Goal: Information Seeking & Learning: Learn about a topic

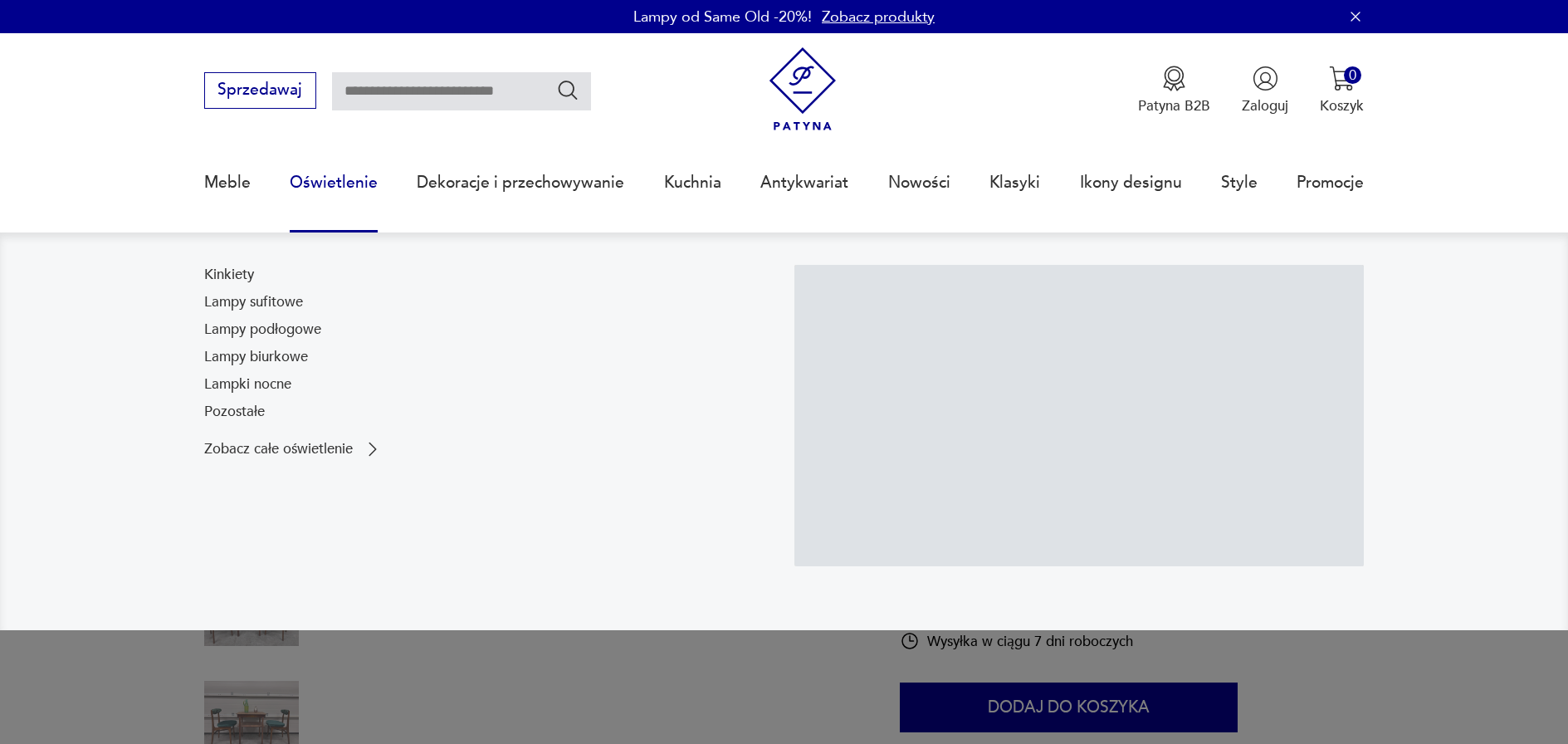
click at [290, 325] on link "Lampy podłogowe" at bounding box center [263, 329] width 117 height 19
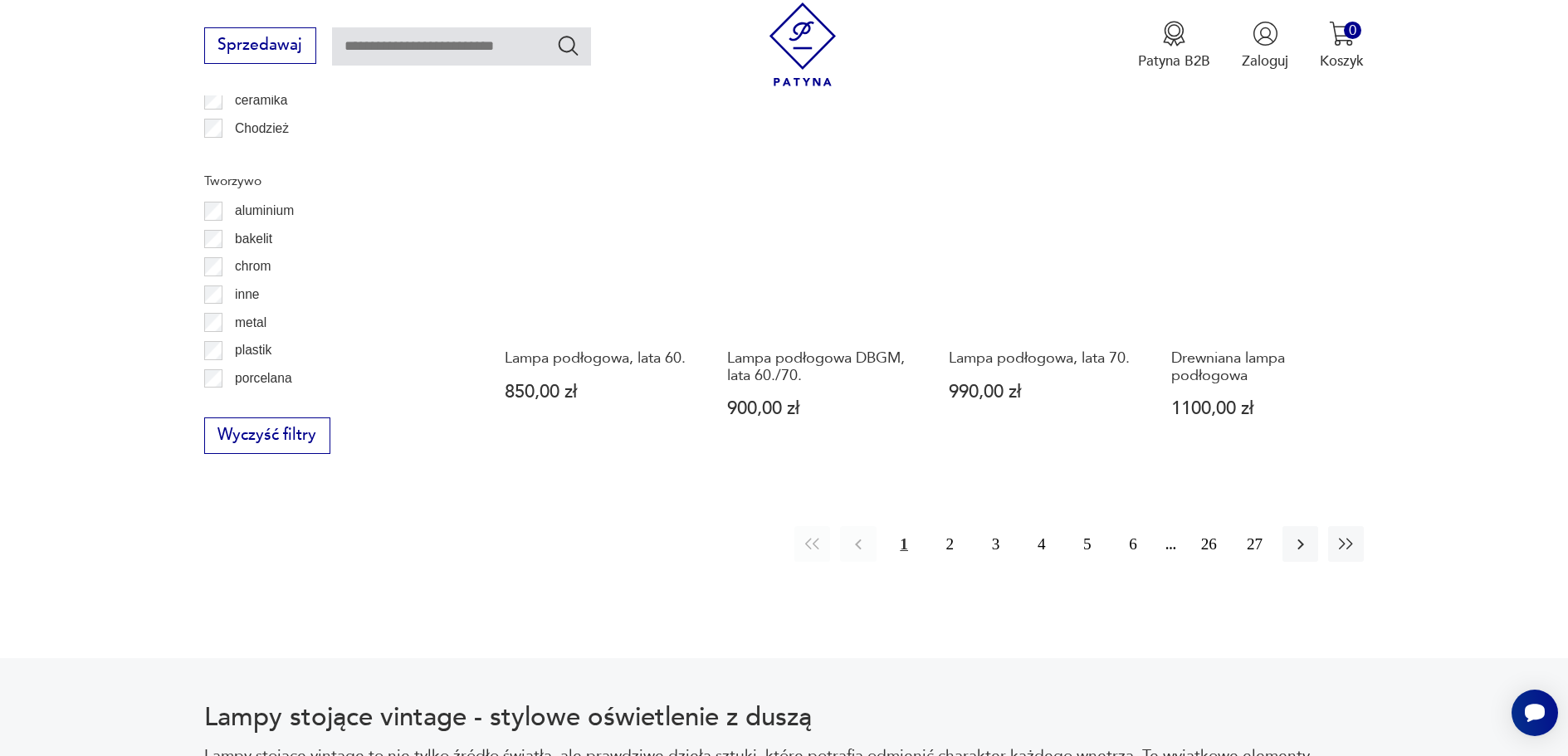
scroll to position [1796, 0]
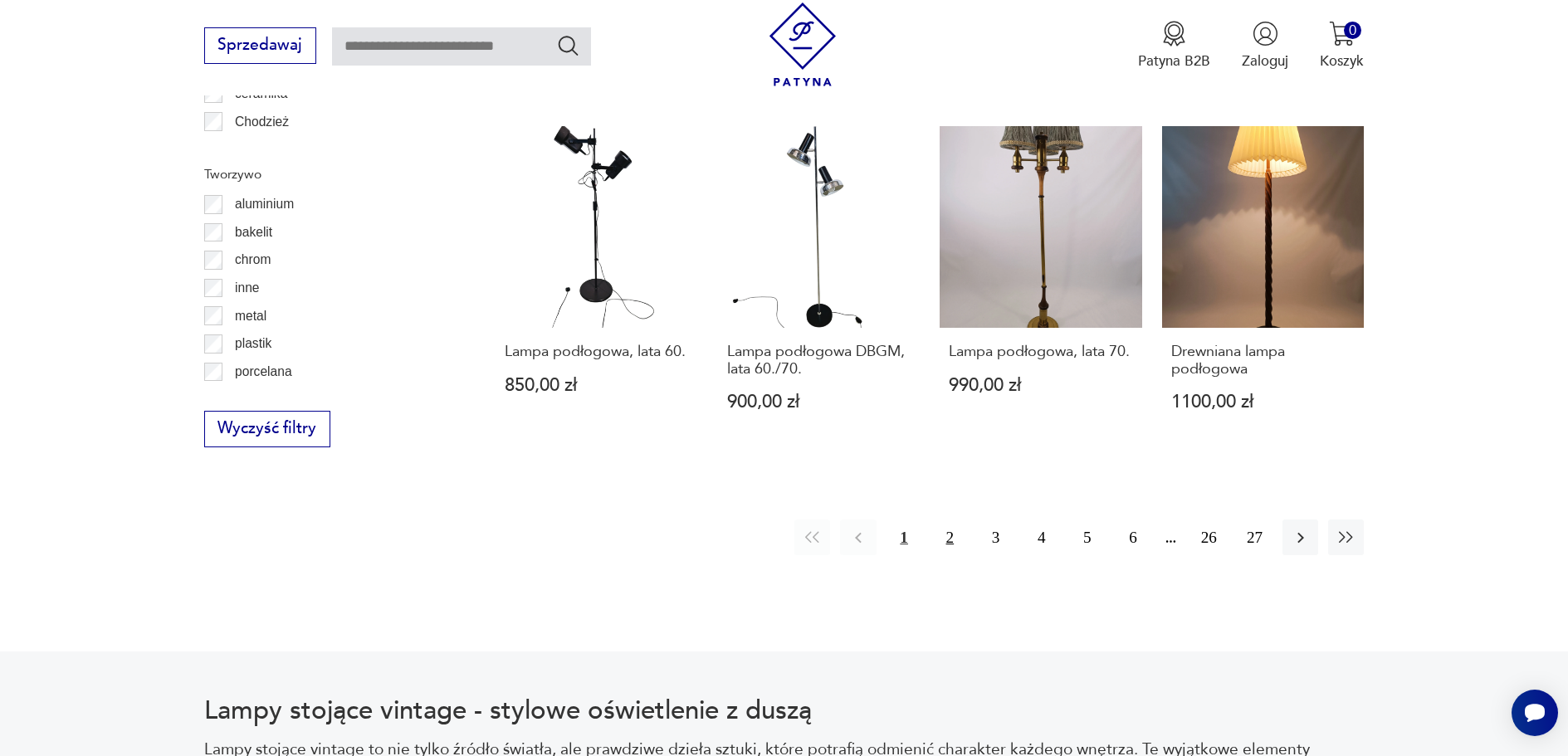
click at [954, 533] on button "2" at bounding box center [950, 537] width 35 height 35
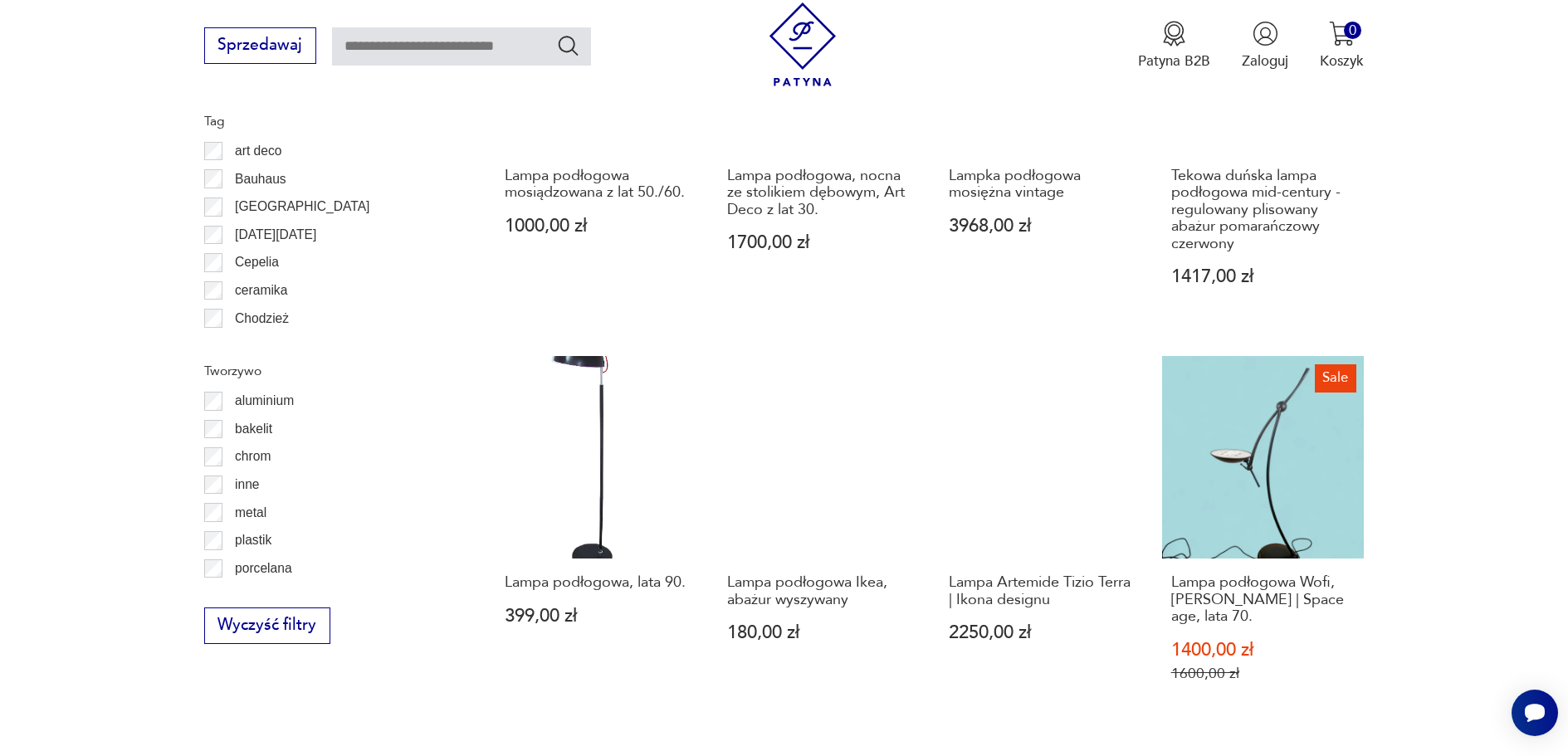
scroll to position [1738, 0]
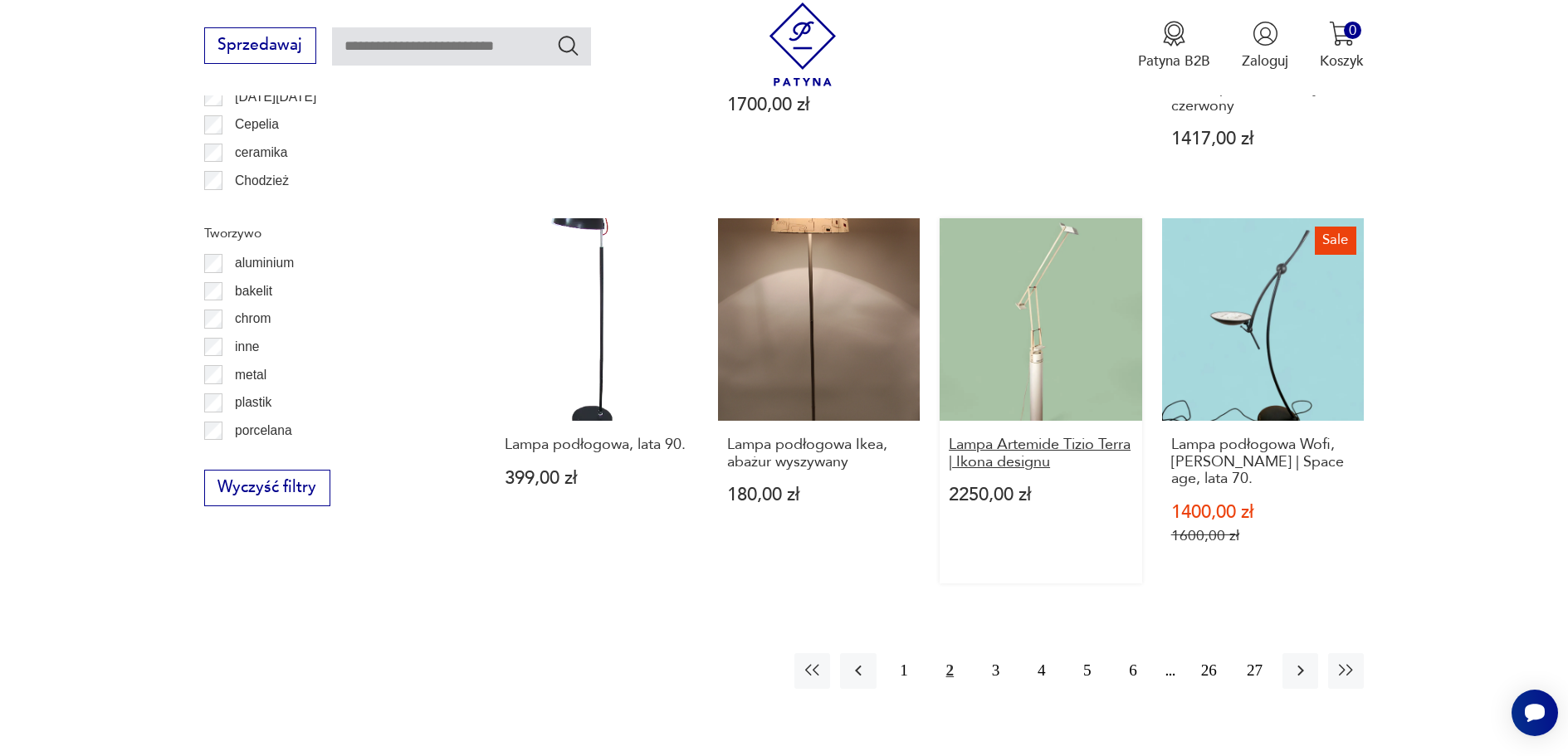
click at [1049, 444] on h3 "Lampa Artemide Tizio Terra | Ikona designu" at bounding box center [1040, 453] width 184 height 34
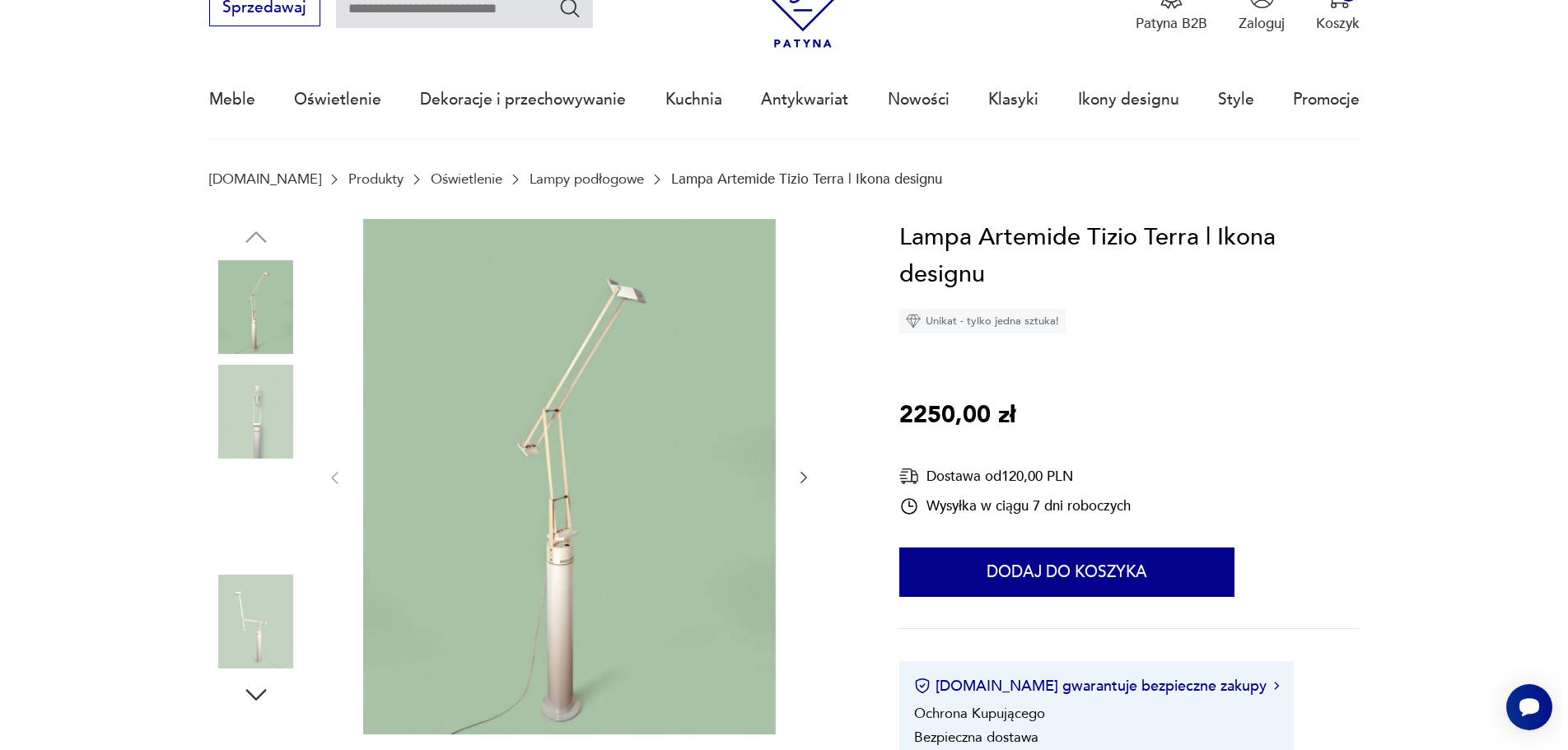
scroll to position [83, 0]
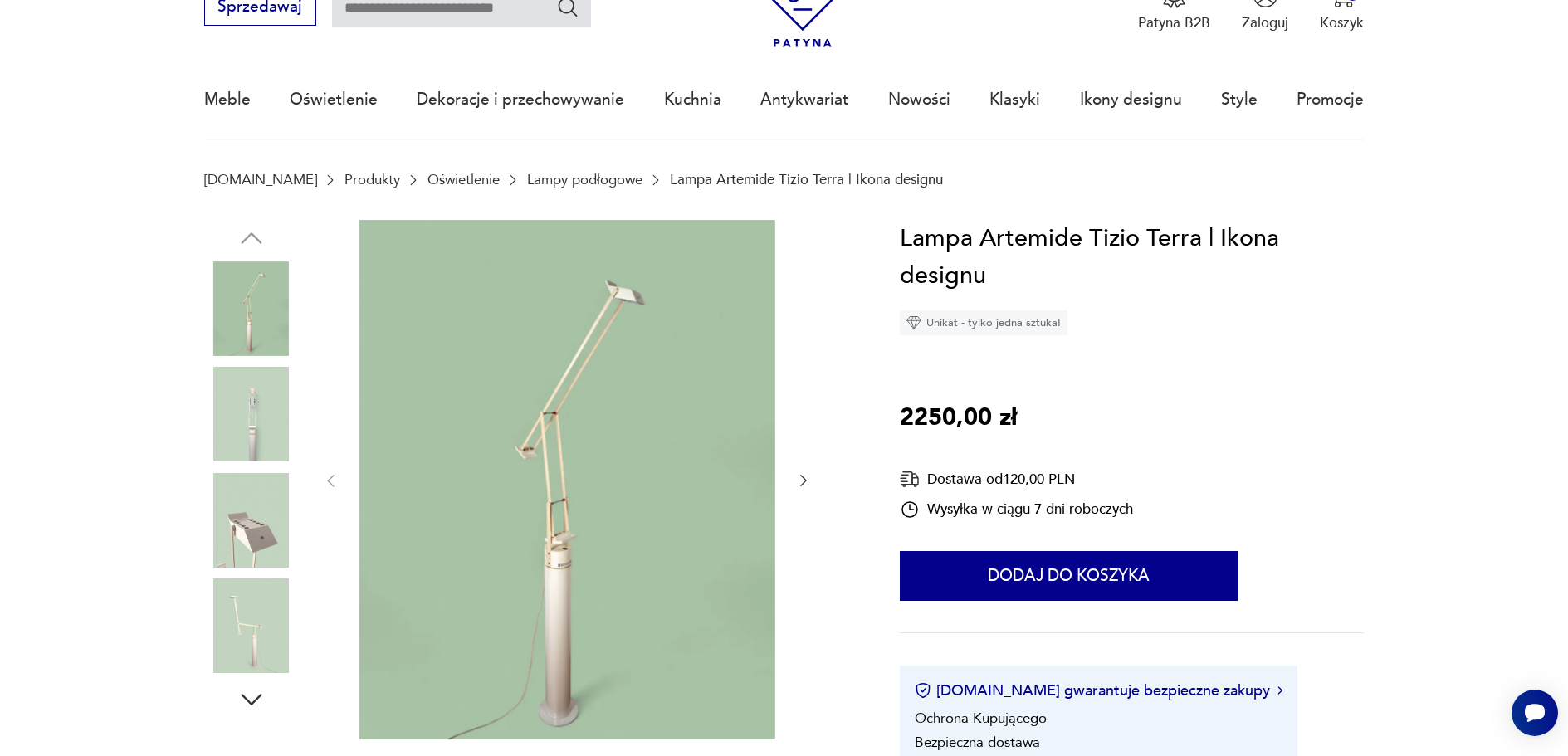
click at [556, 451] on img at bounding box center [568, 479] width 416 height 520
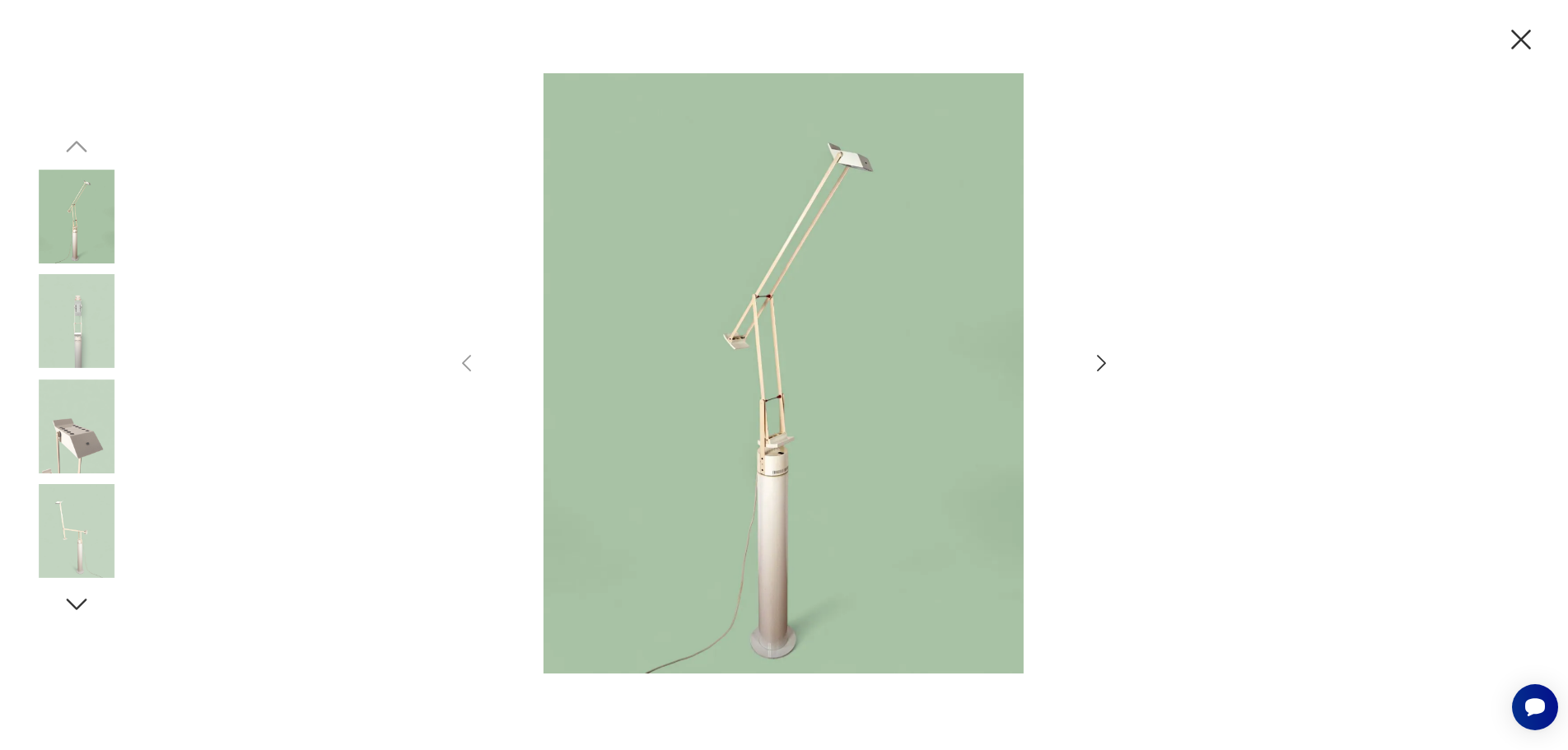
click at [1099, 362] on icon "button" at bounding box center [1101, 363] width 24 height 24
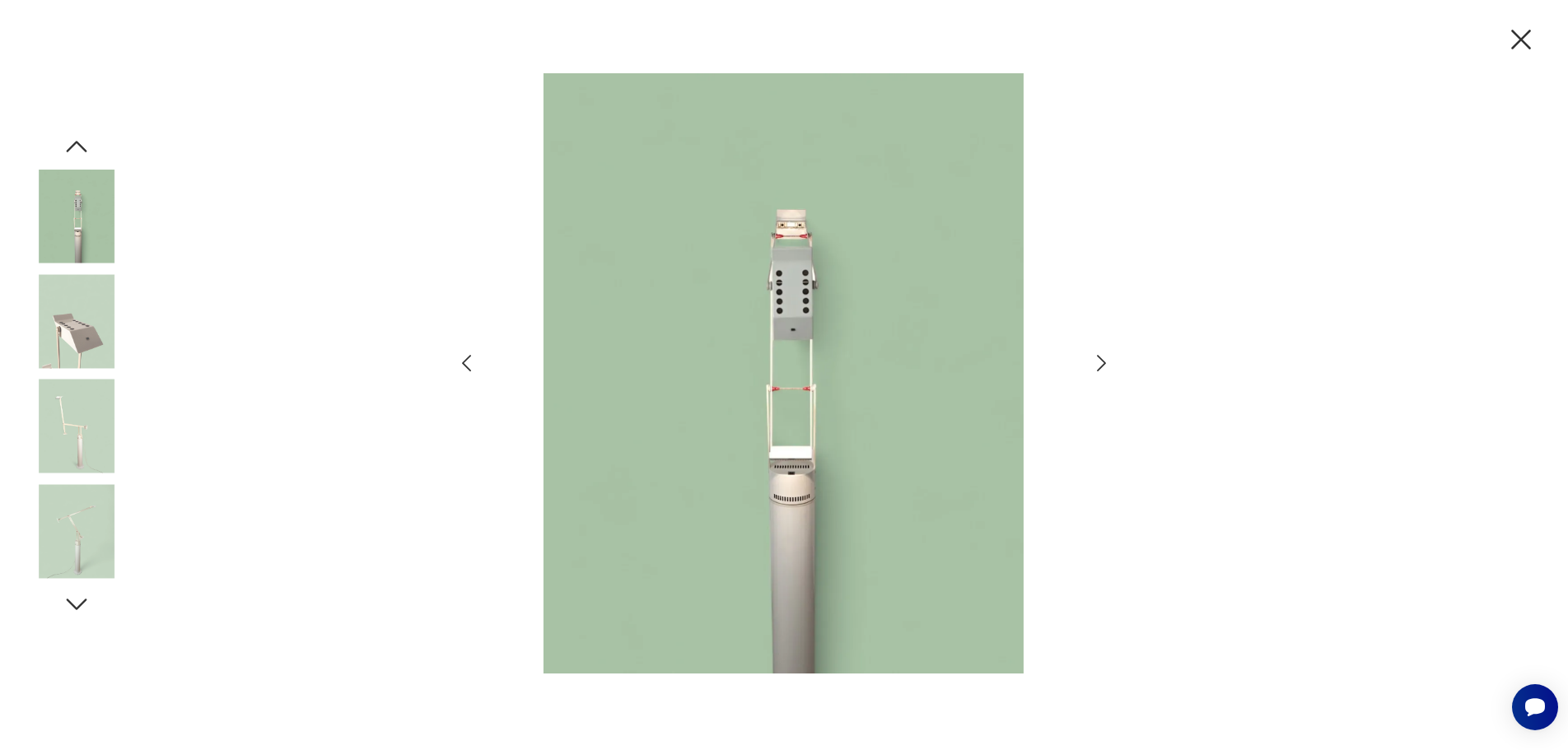
click at [1099, 362] on icon "button" at bounding box center [1101, 363] width 24 height 24
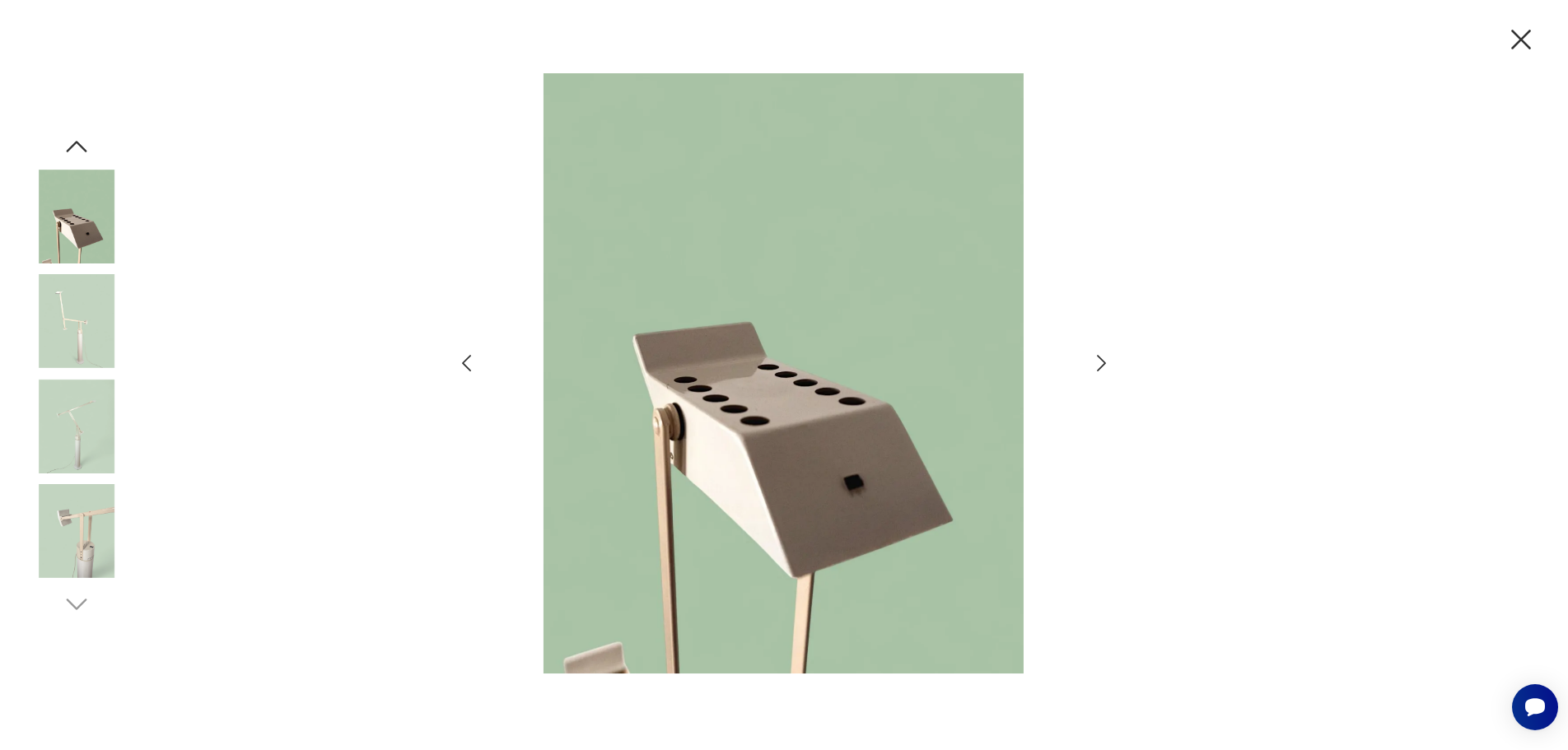
click at [1099, 362] on icon "button" at bounding box center [1101, 363] width 24 height 24
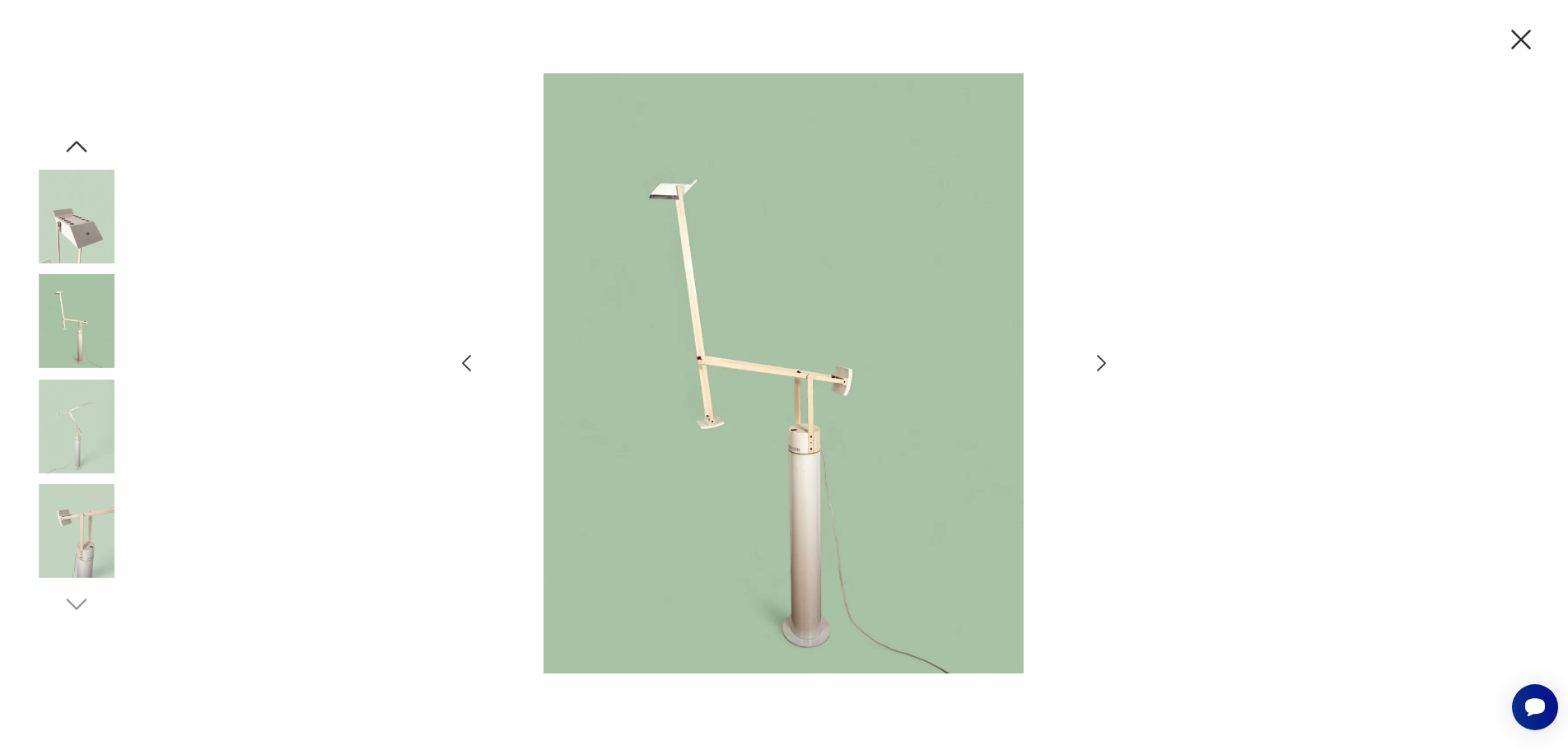
click at [1099, 362] on icon "button" at bounding box center [1101, 363] width 24 height 24
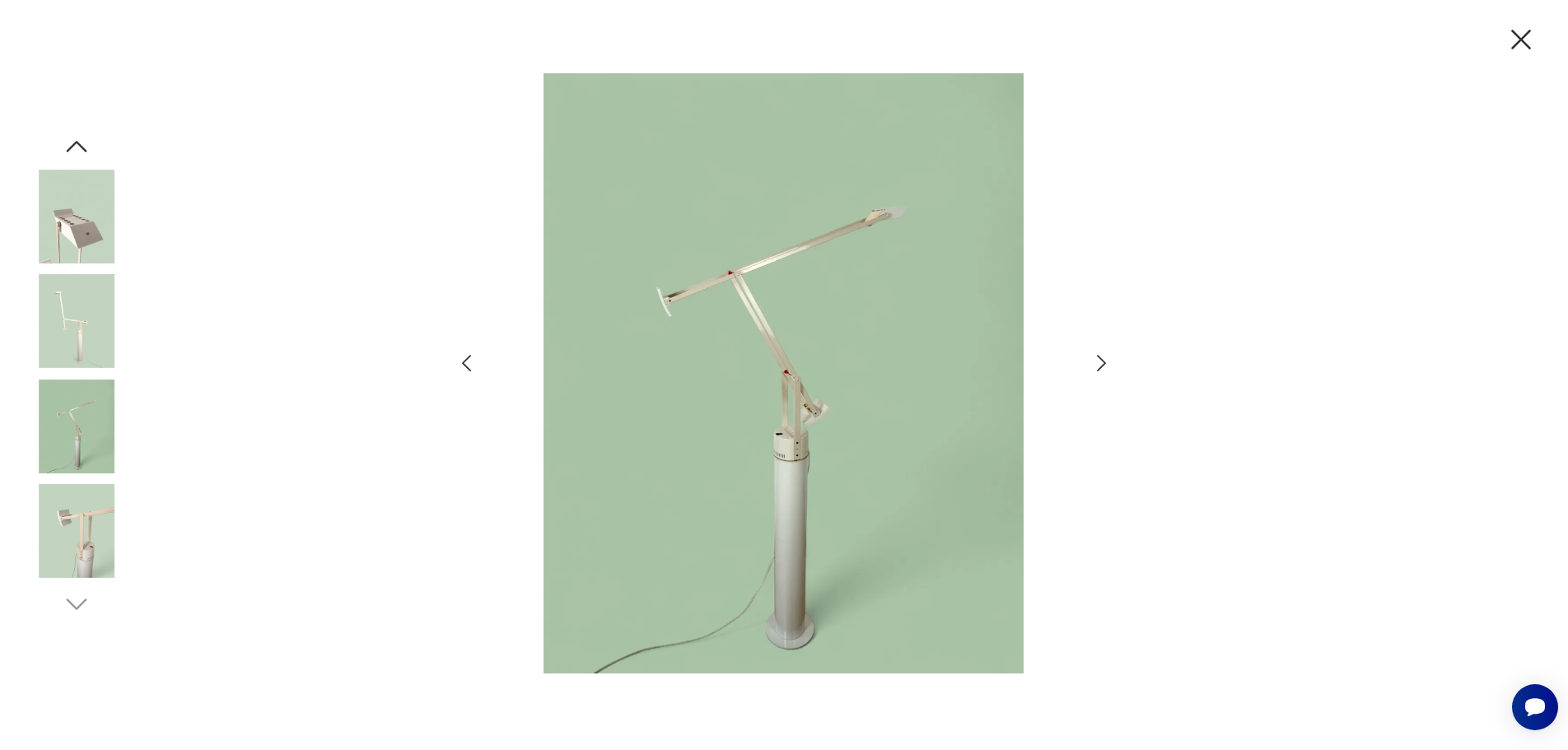
click at [1098, 363] on icon "button" at bounding box center [1101, 363] width 24 height 24
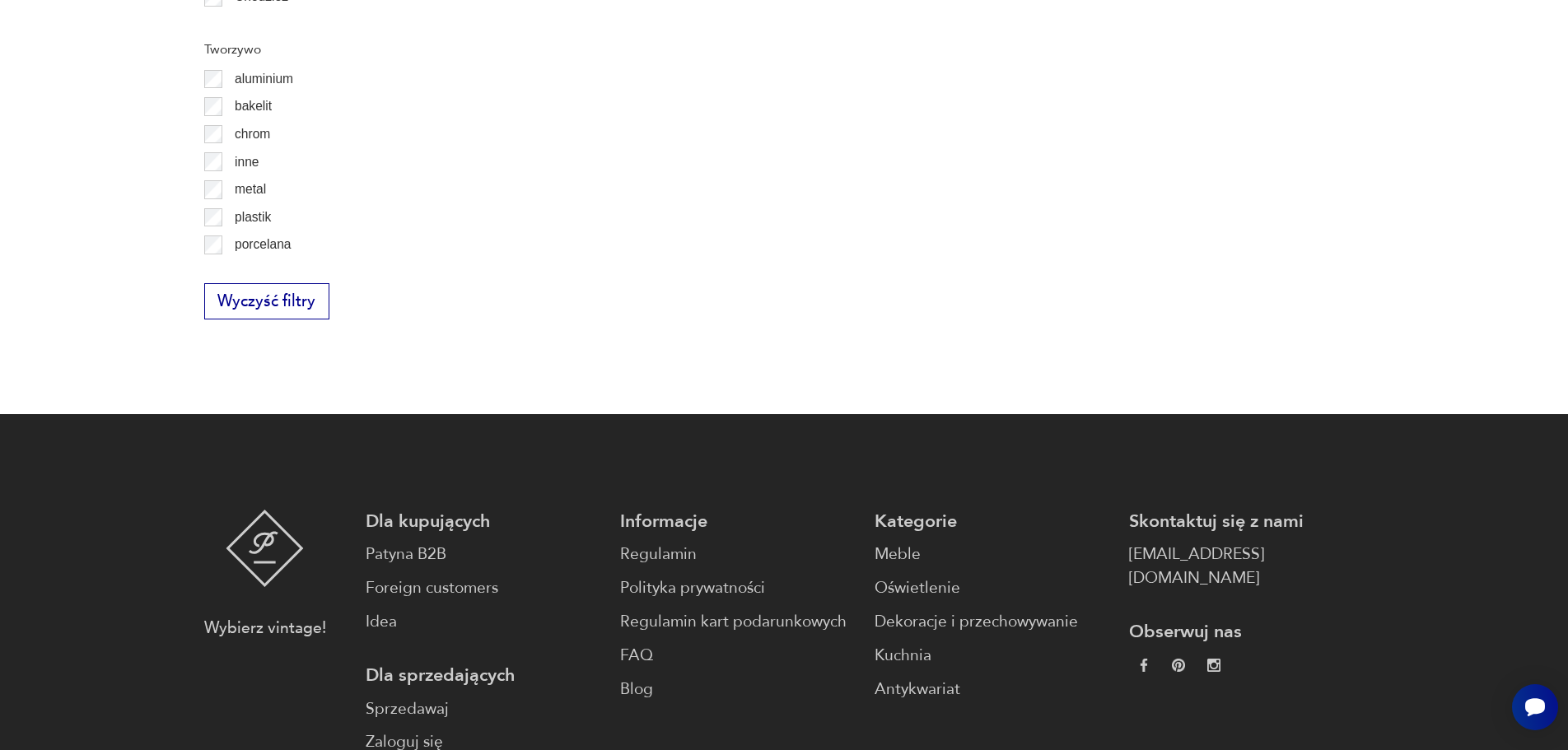
scroll to position [1906, 0]
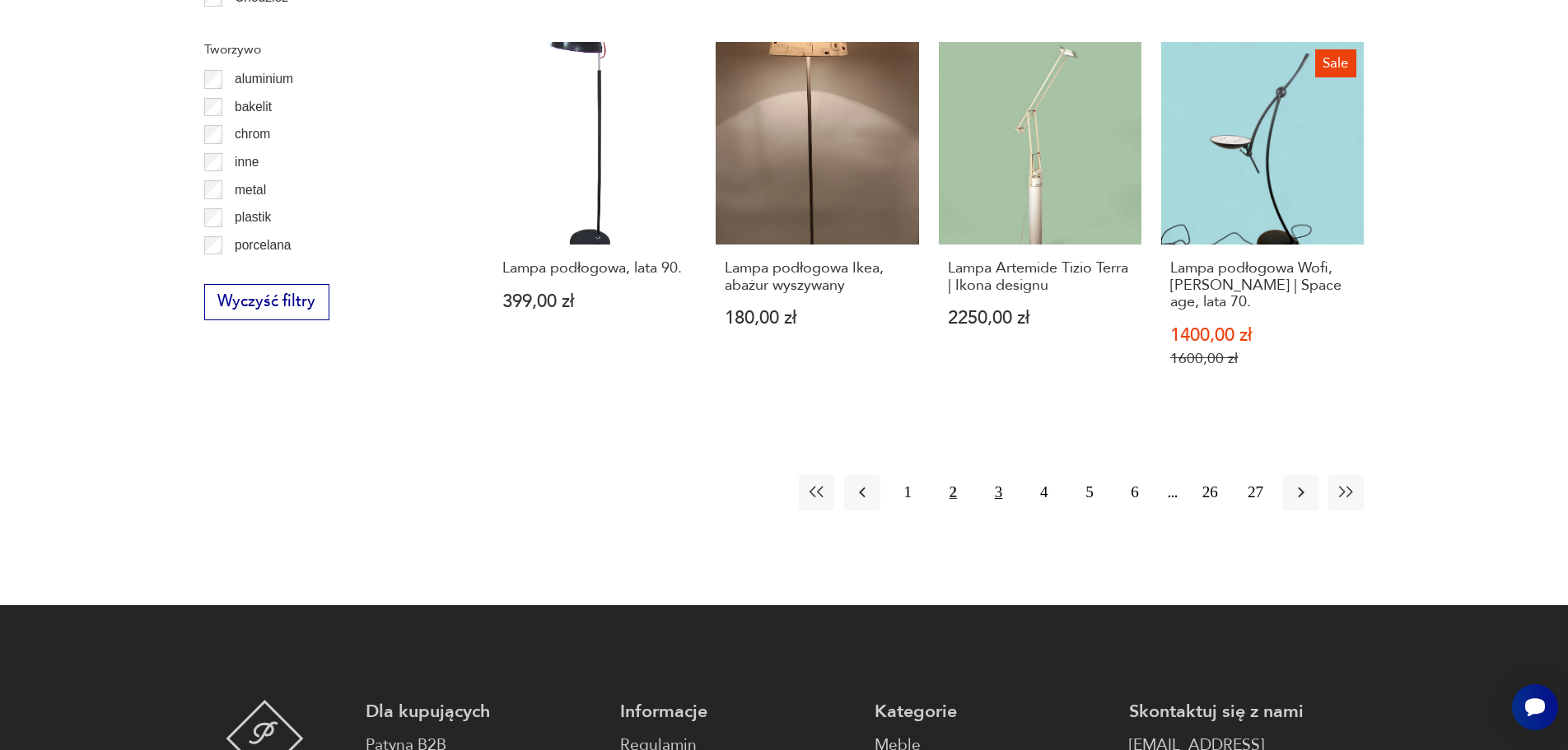
click at [1001, 492] on button "3" at bounding box center [998, 493] width 35 height 35
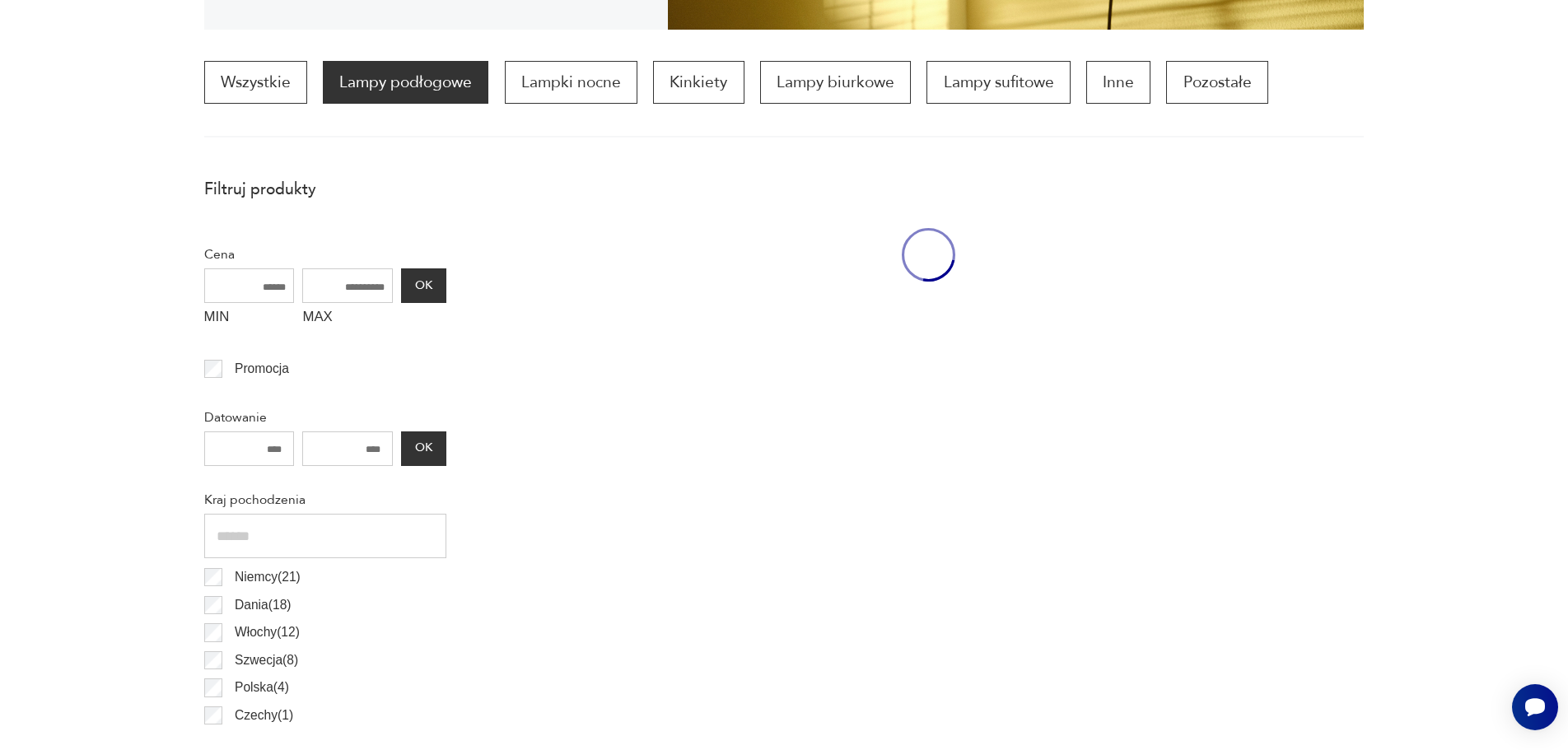
scroll to position [489, 0]
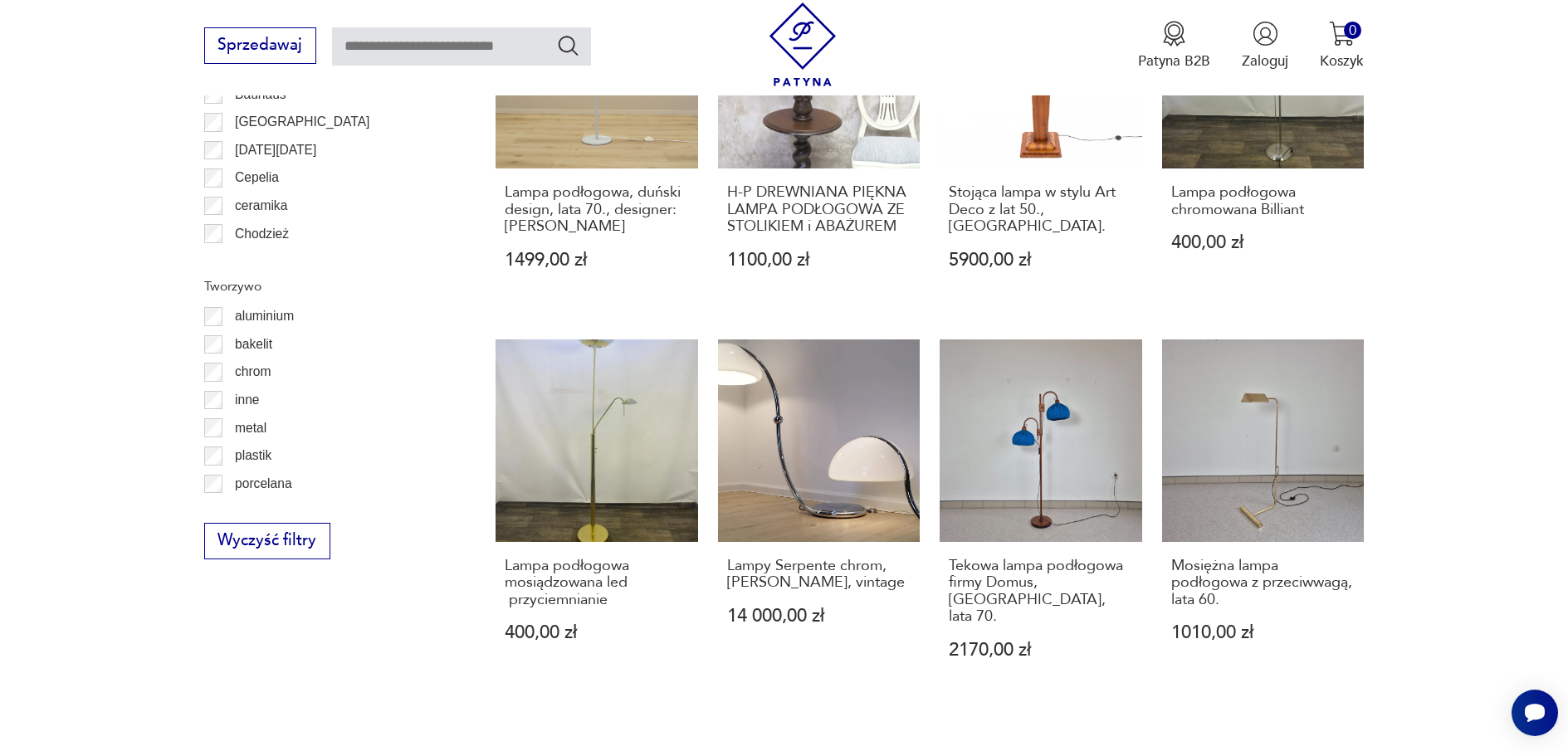
scroll to position [1714, 0]
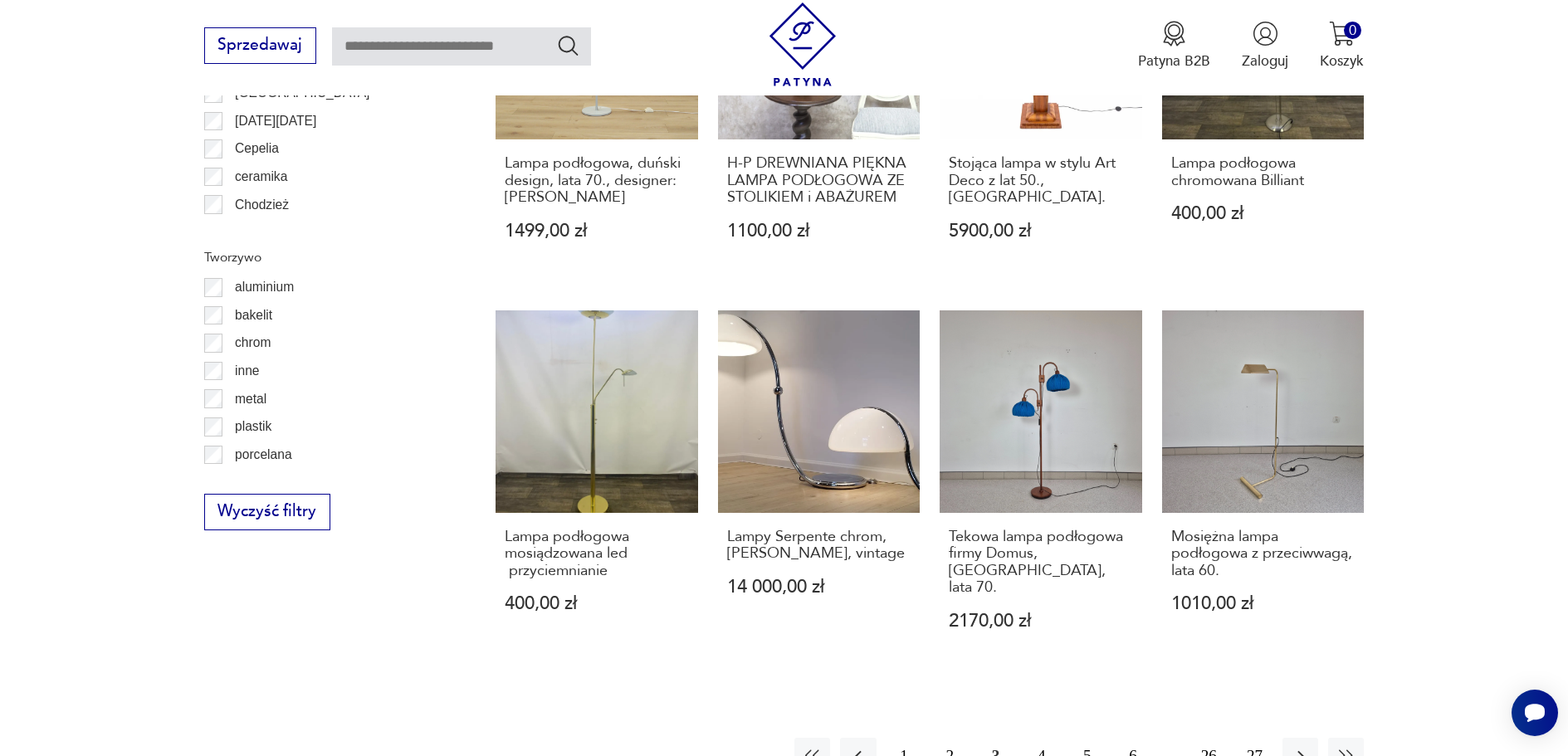
click at [1047, 737] on button "4" at bounding box center [1041, 755] width 35 height 35
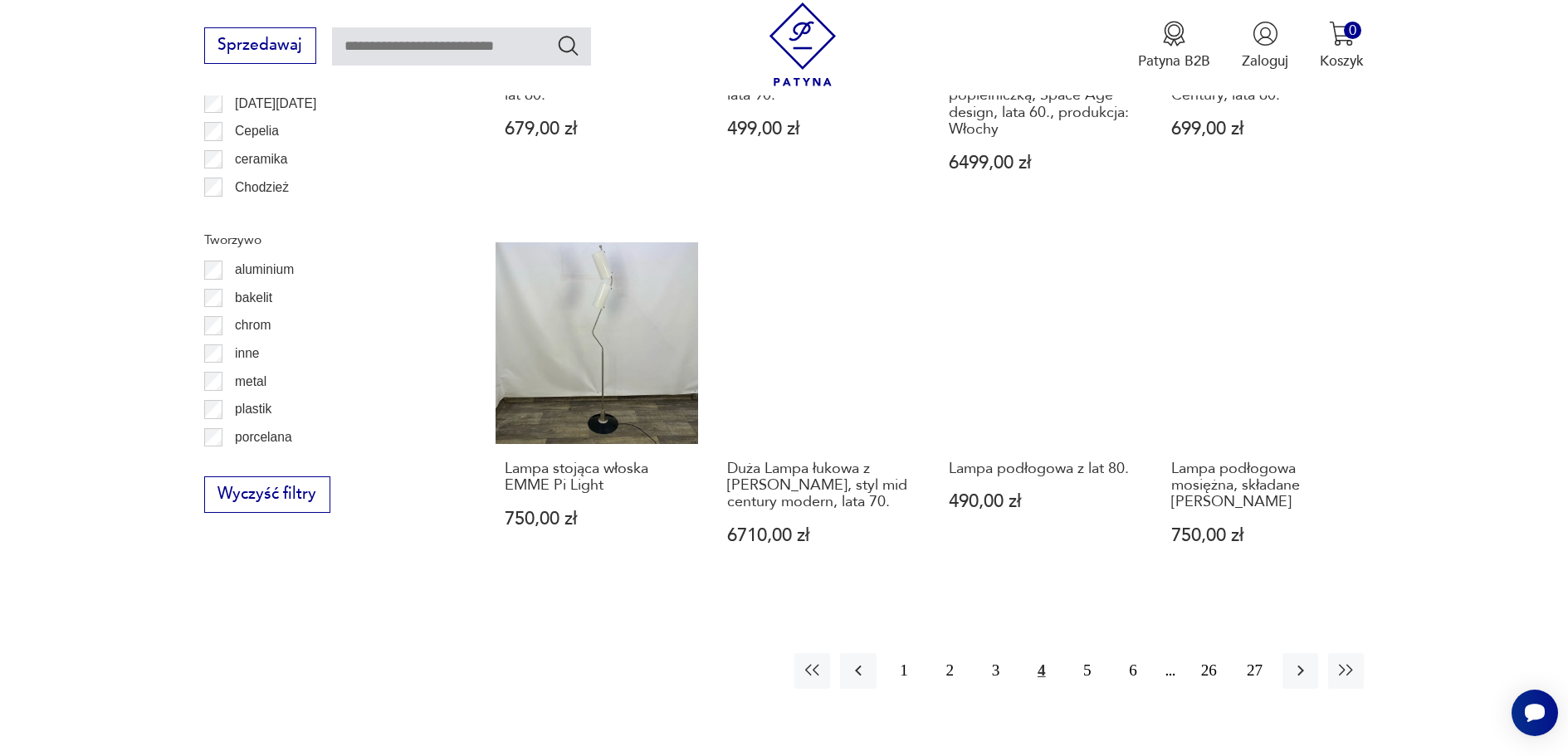
scroll to position [1738, 0]
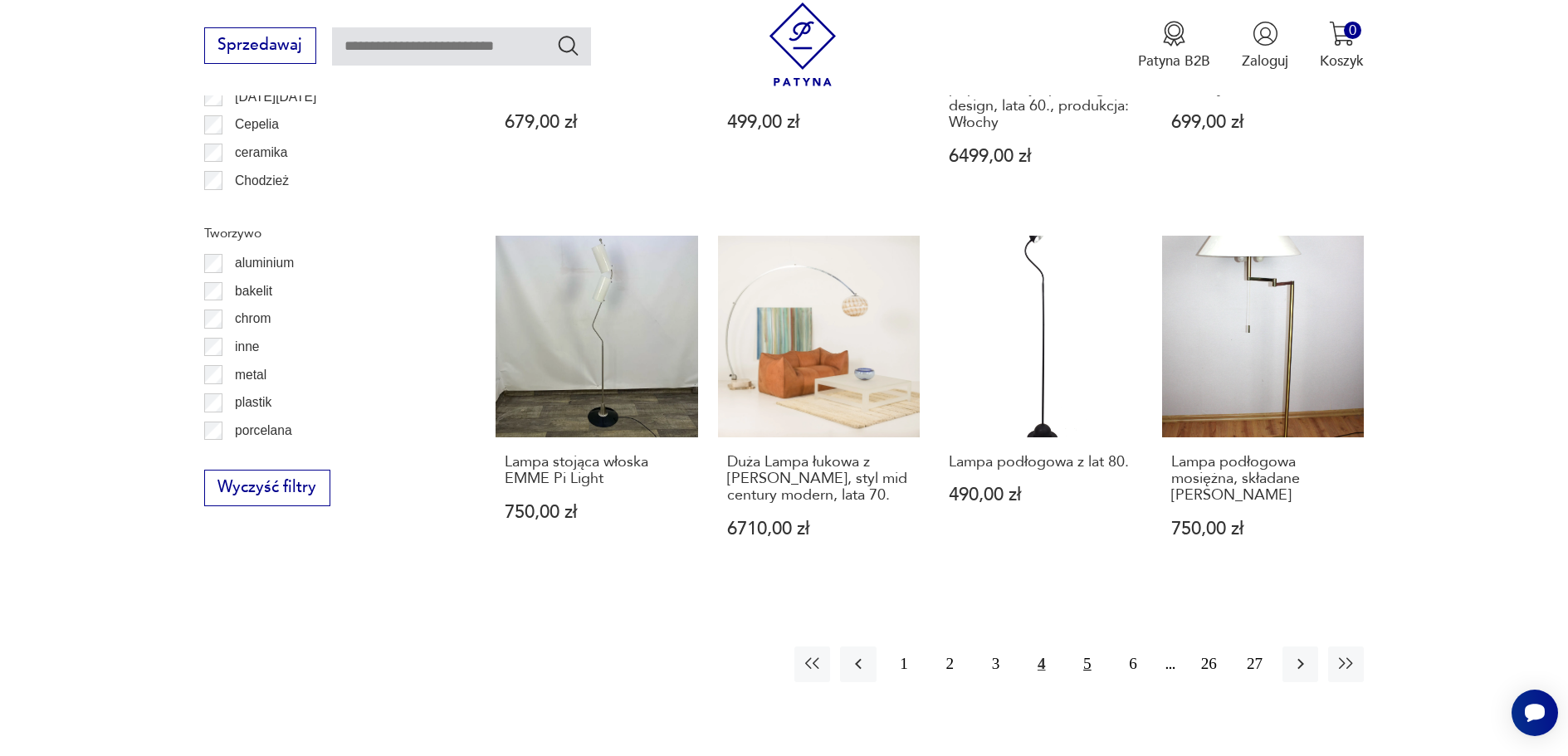
click at [1090, 646] on button "5" at bounding box center [1086, 664] width 35 height 35
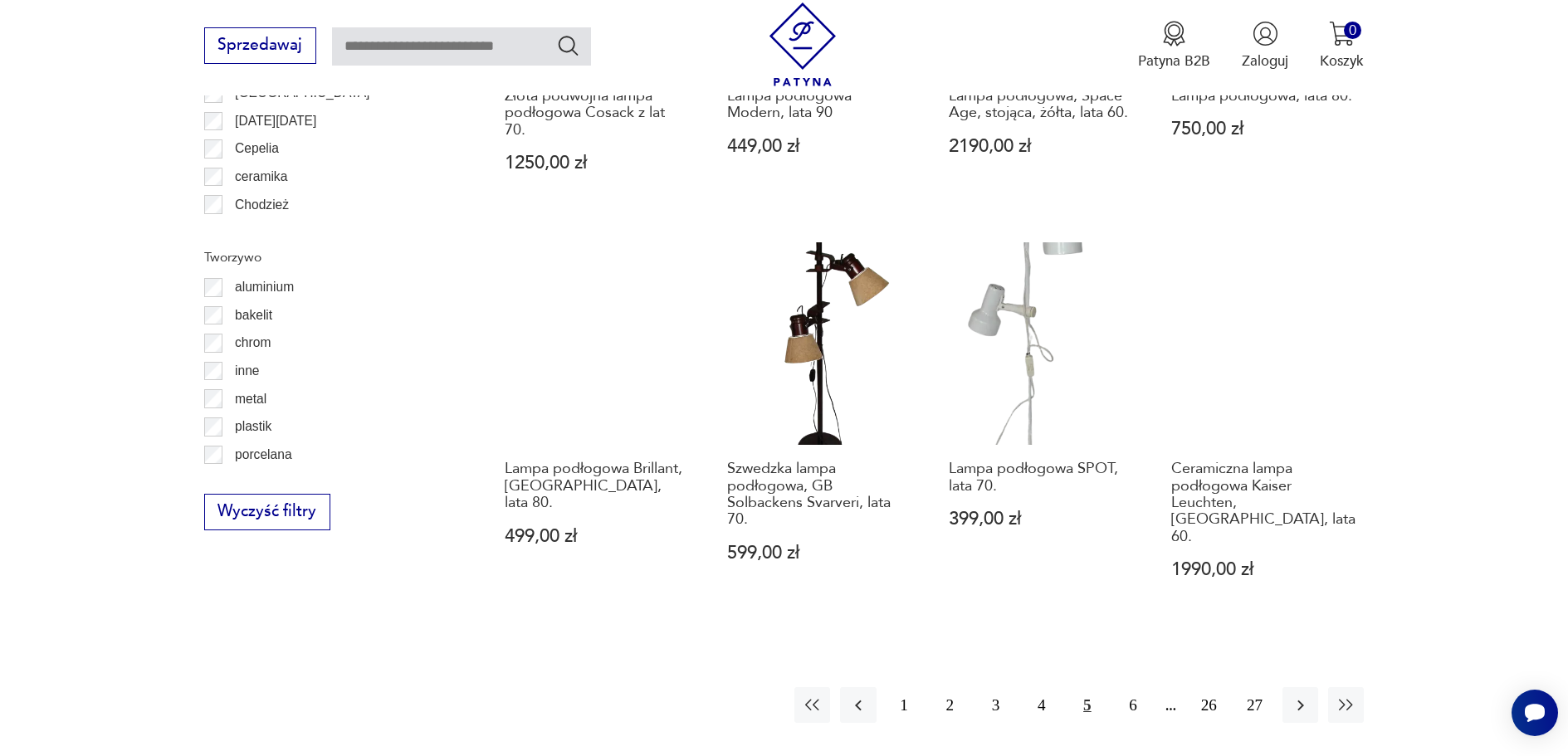
scroll to position [1903, 0]
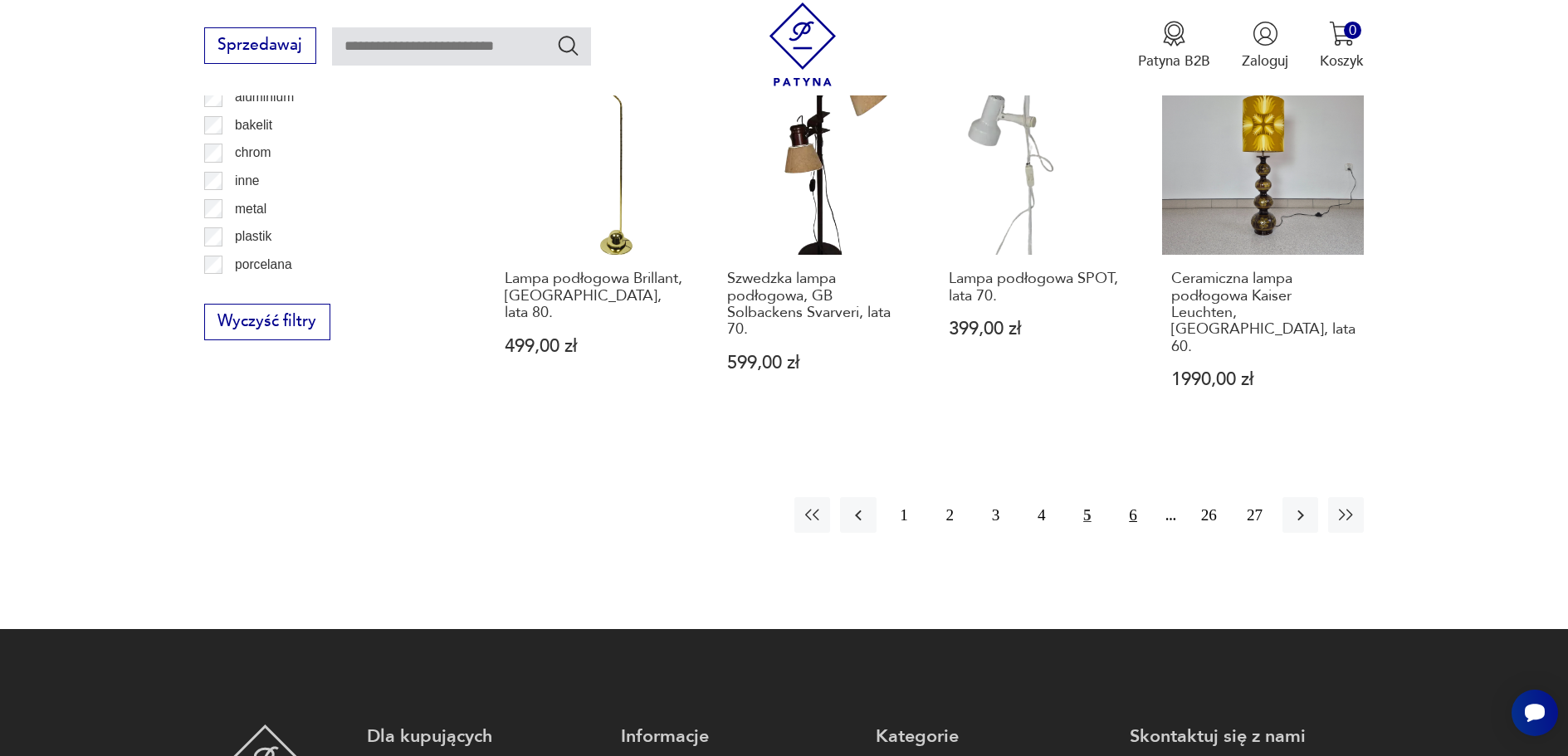
click at [1131, 497] on button "6" at bounding box center [1133, 514] width 35 height 35
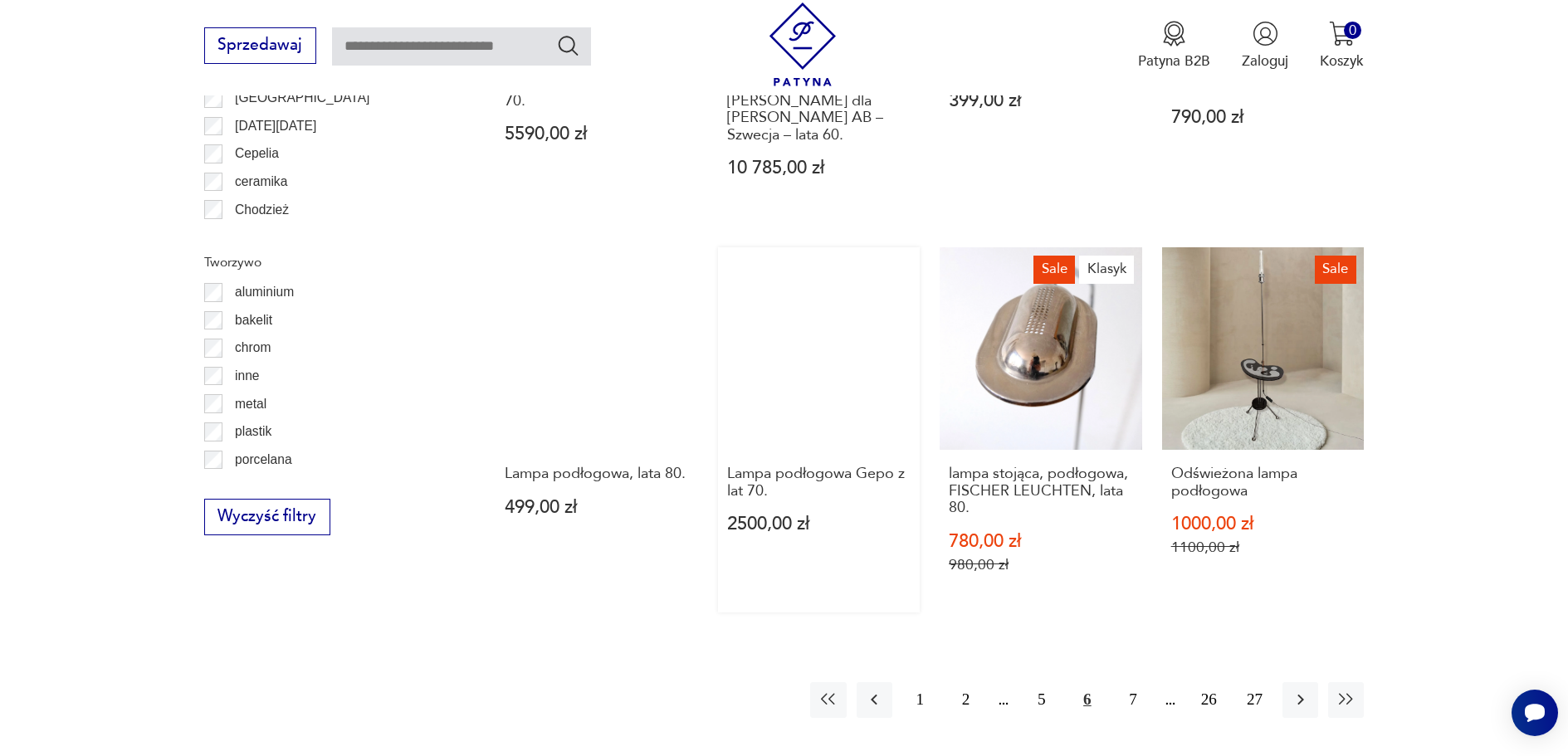
scroll to position [1738, 0]
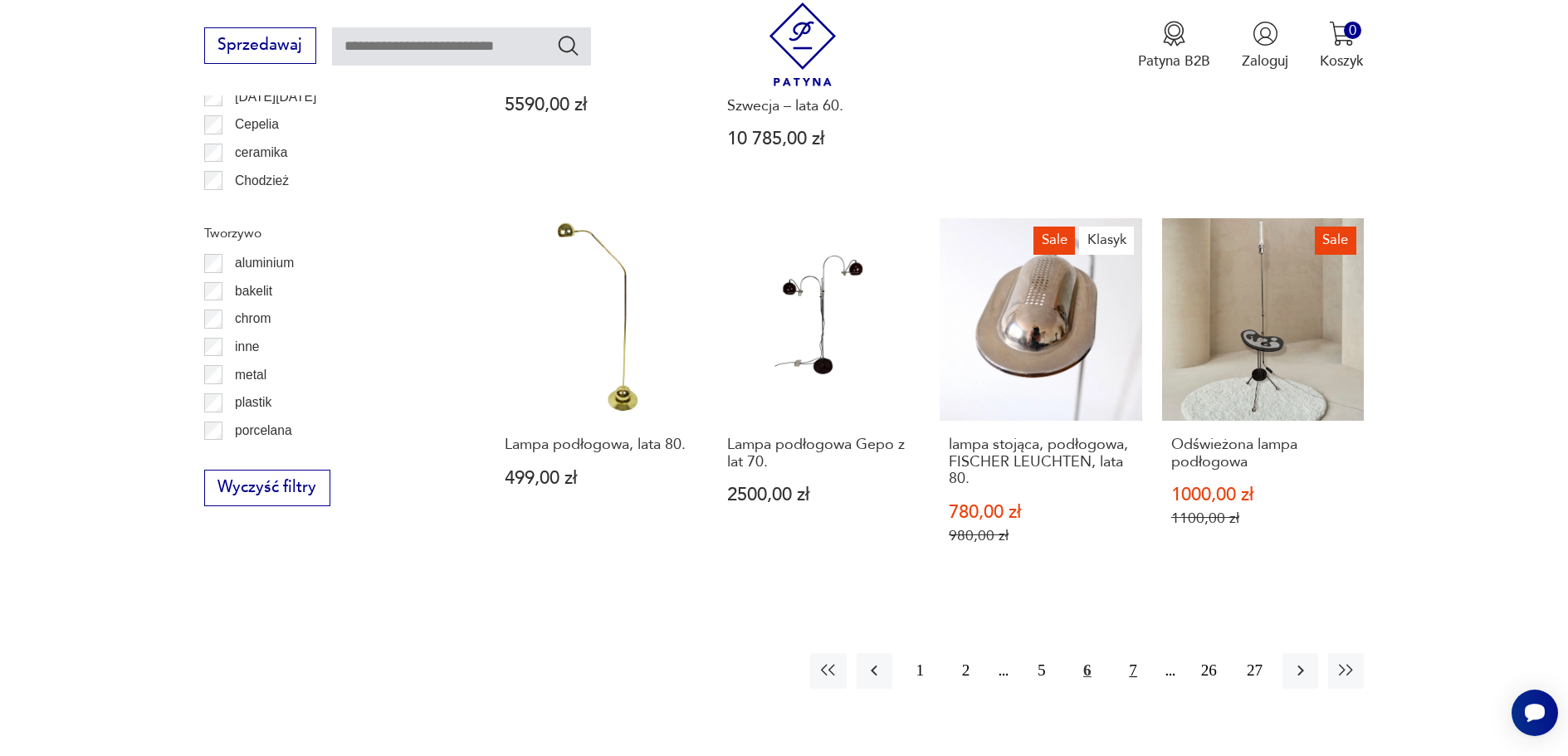
click at [1138, 678] on button "7" at bounding box center [1133, 671] width 35 height 35
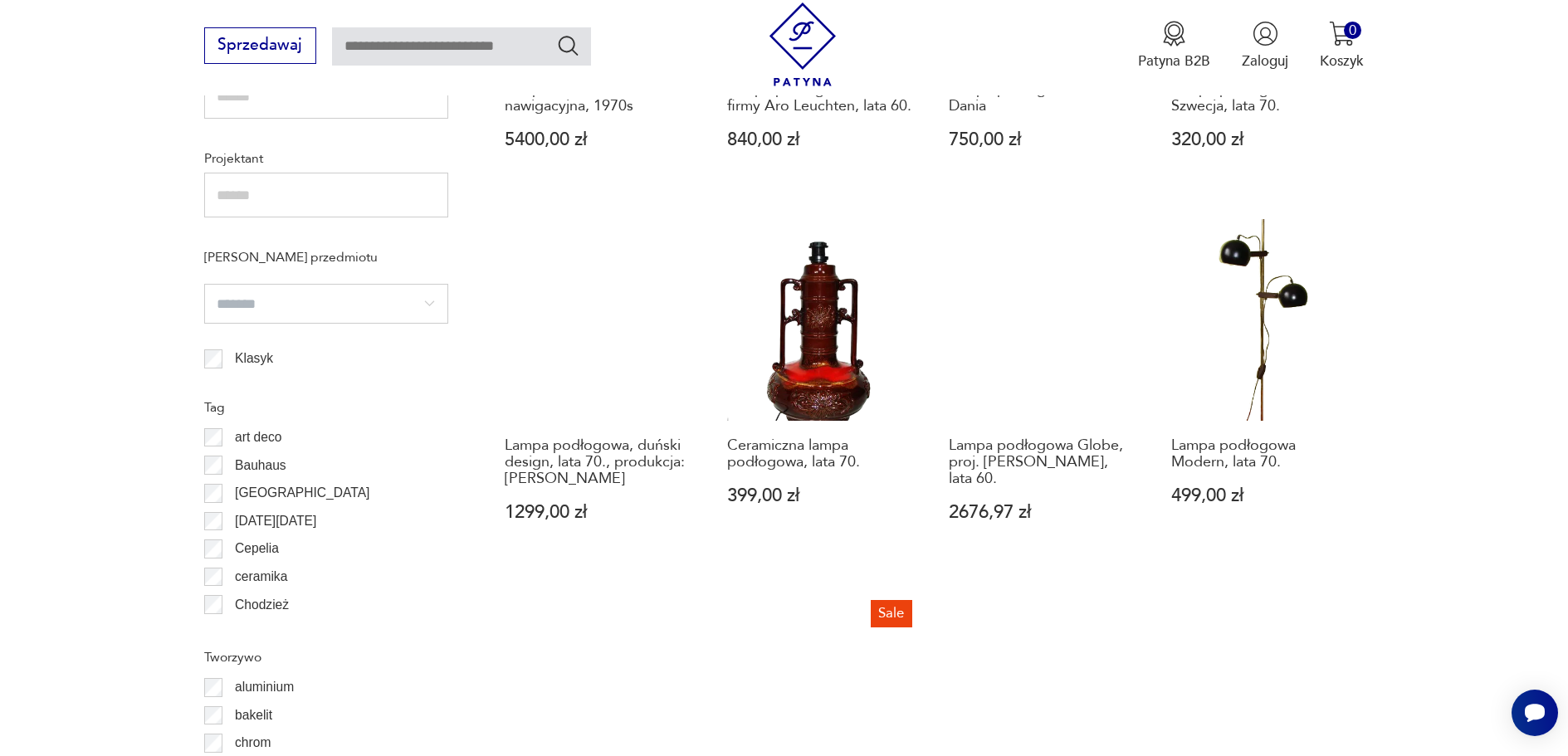
scroll to position [1489, 0]
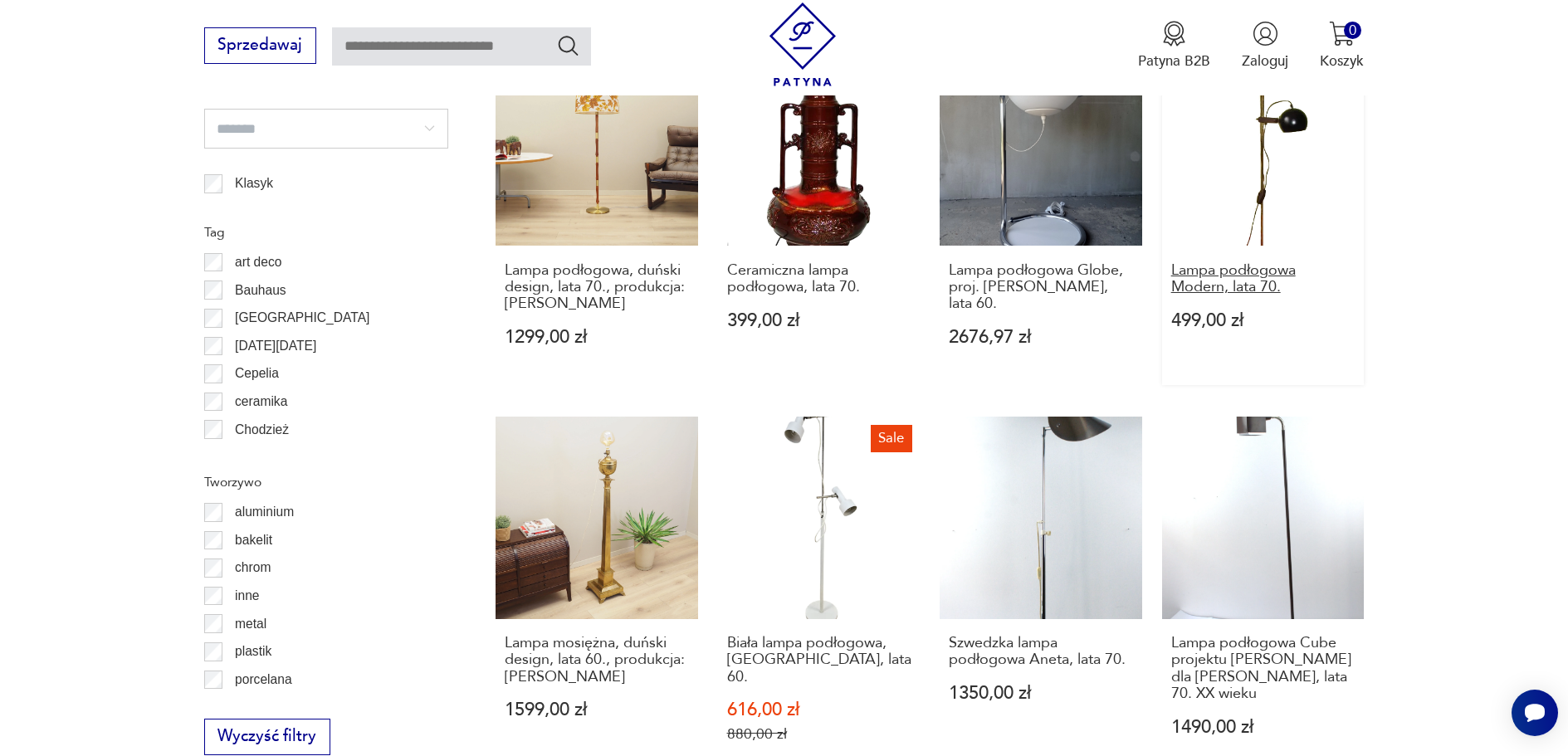
click at [1245, 297] on h3 "Lampa podłogowa Modern, lata 70." at bounding box center [1263, 279] width 184 height 34
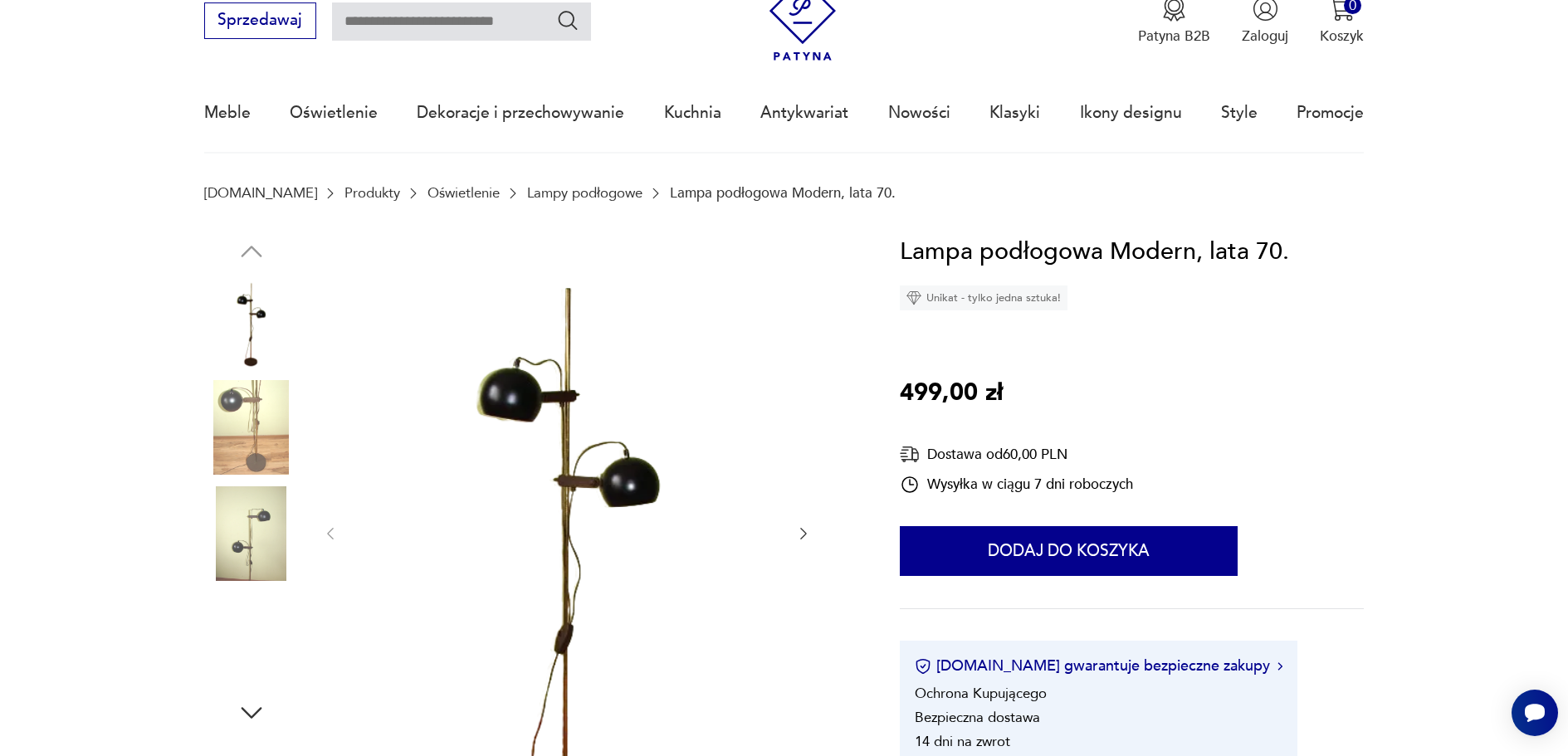
scroll to position [166, 0]
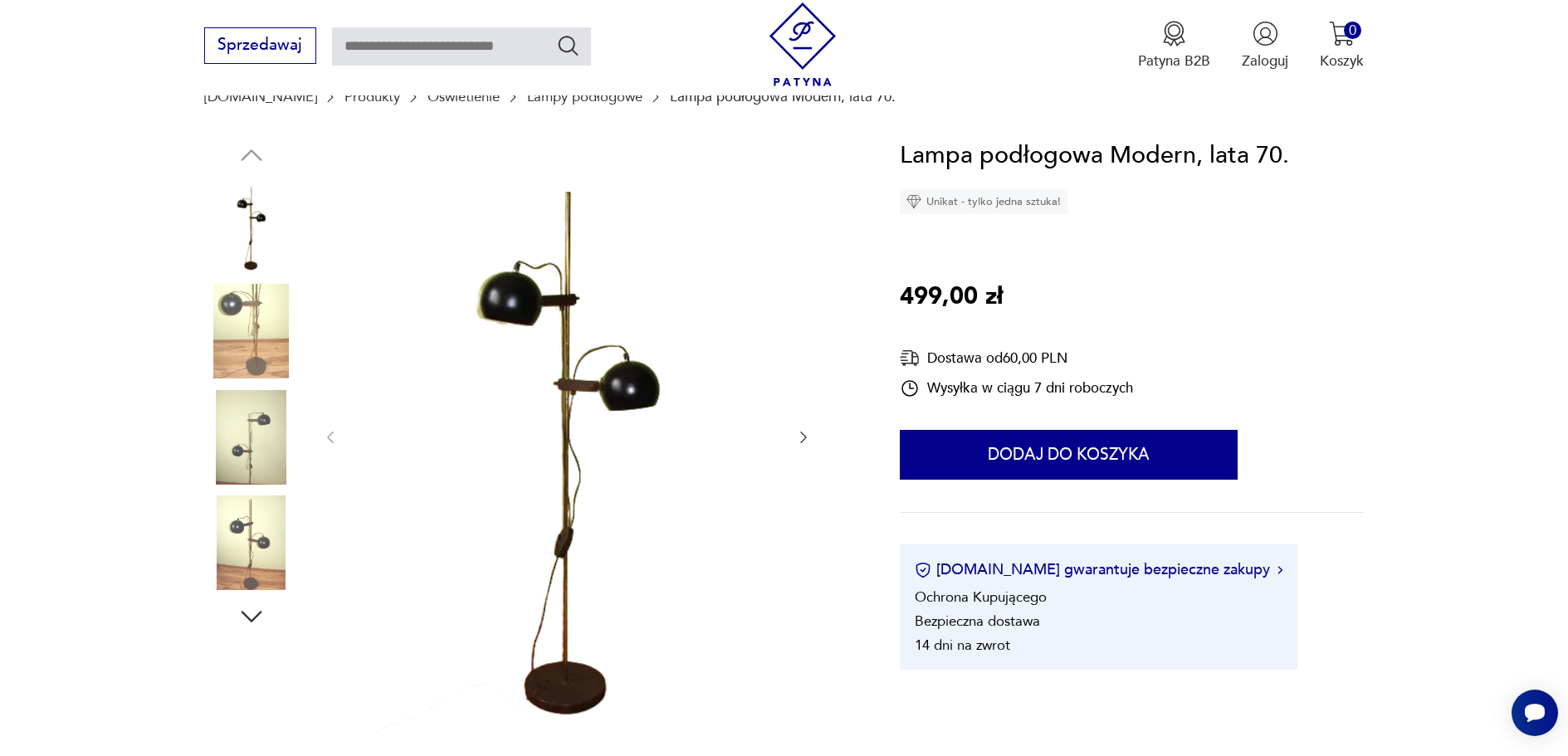
click at [581, 338] on img at bounding box center [568, 436] width 416 height 598
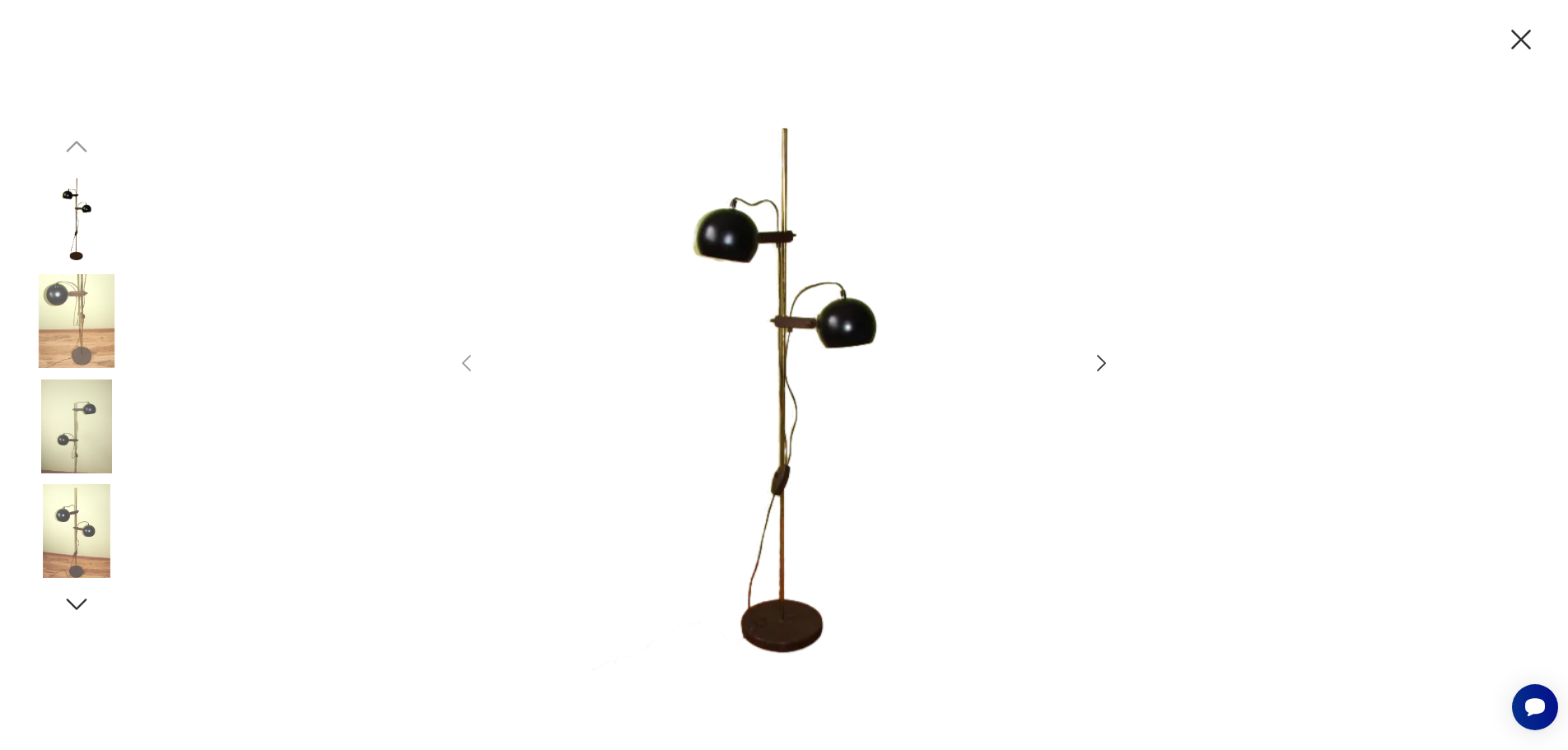
click at [832, 343] on img at bounding box center [784, 372] width 572 height 600
click at [81, 407] on img at bounding box center [76, 426] width 94 height 94
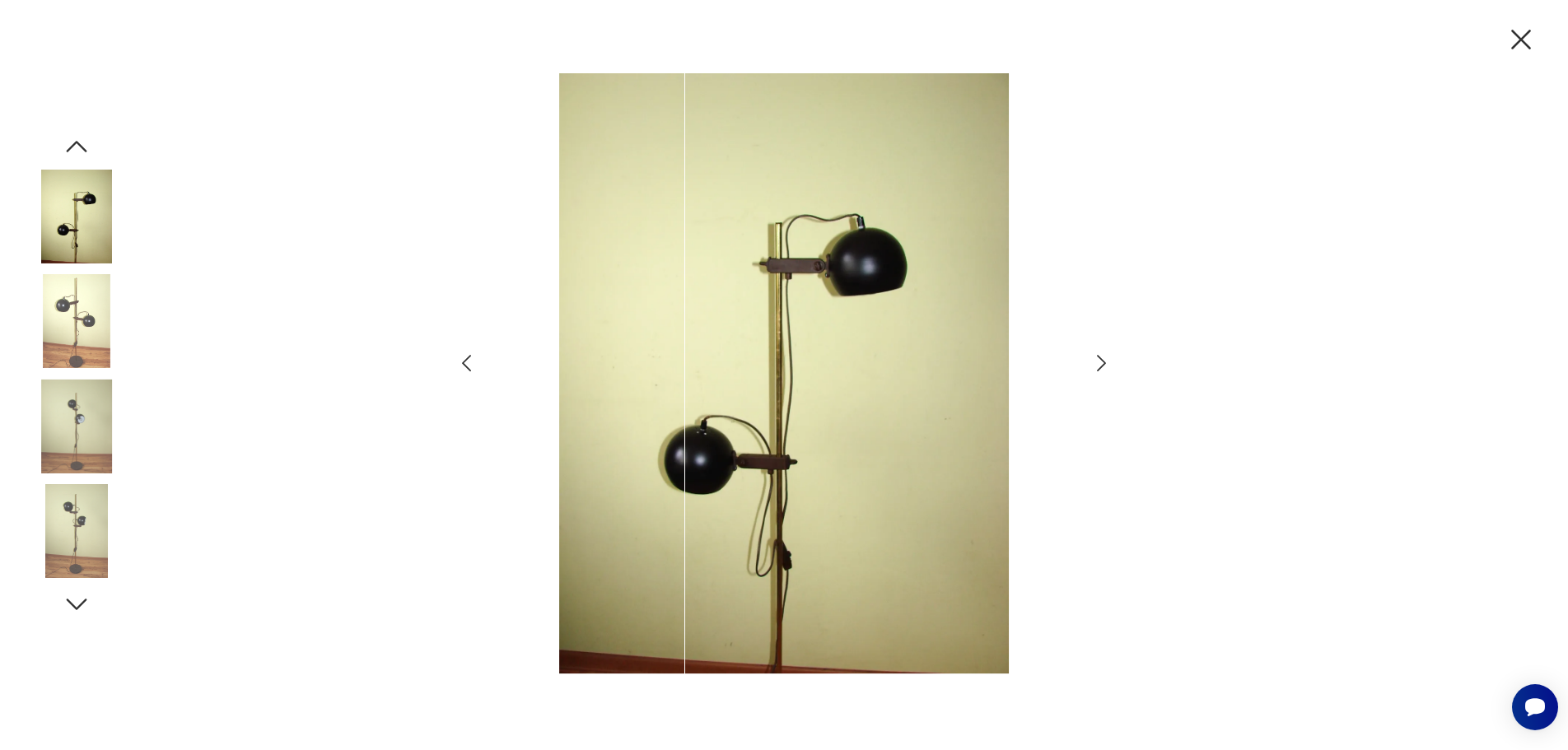
click at [76, 534] on img at bounding box center [76, 530] width 94 height 94
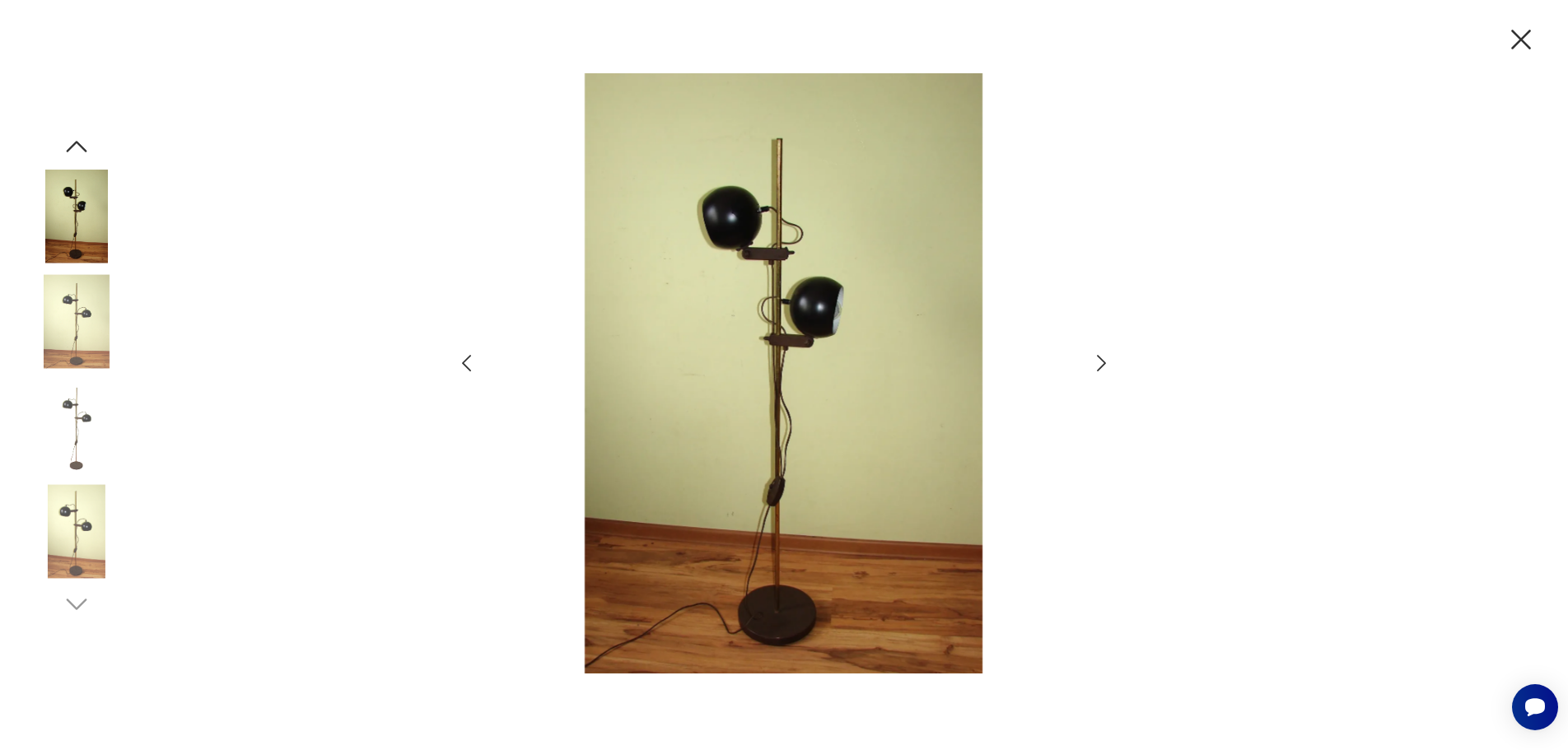
click at [1515, 43] on icon "button" at bounding box center [1521, 39] width 34 height 34
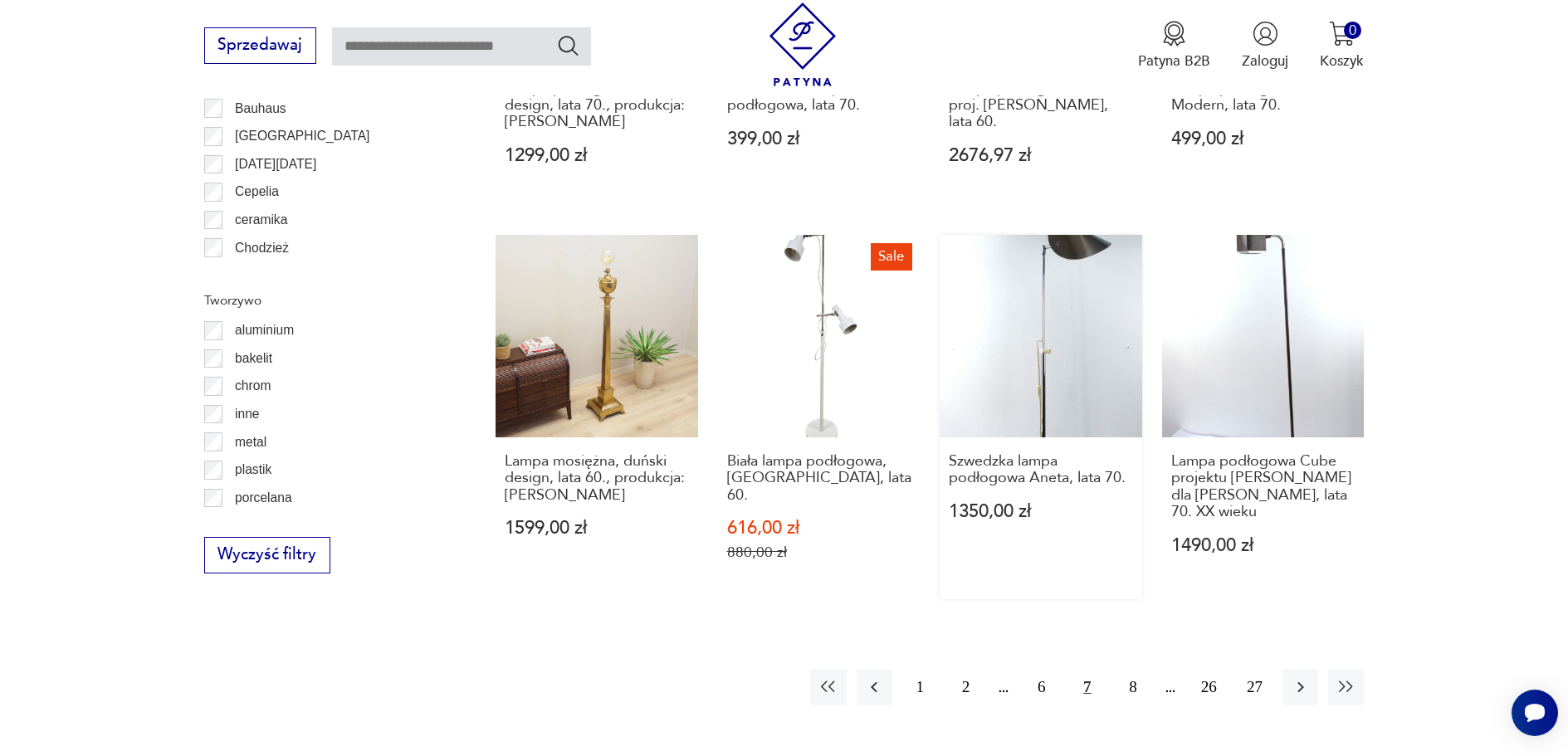
scroll to position [1754, 0]
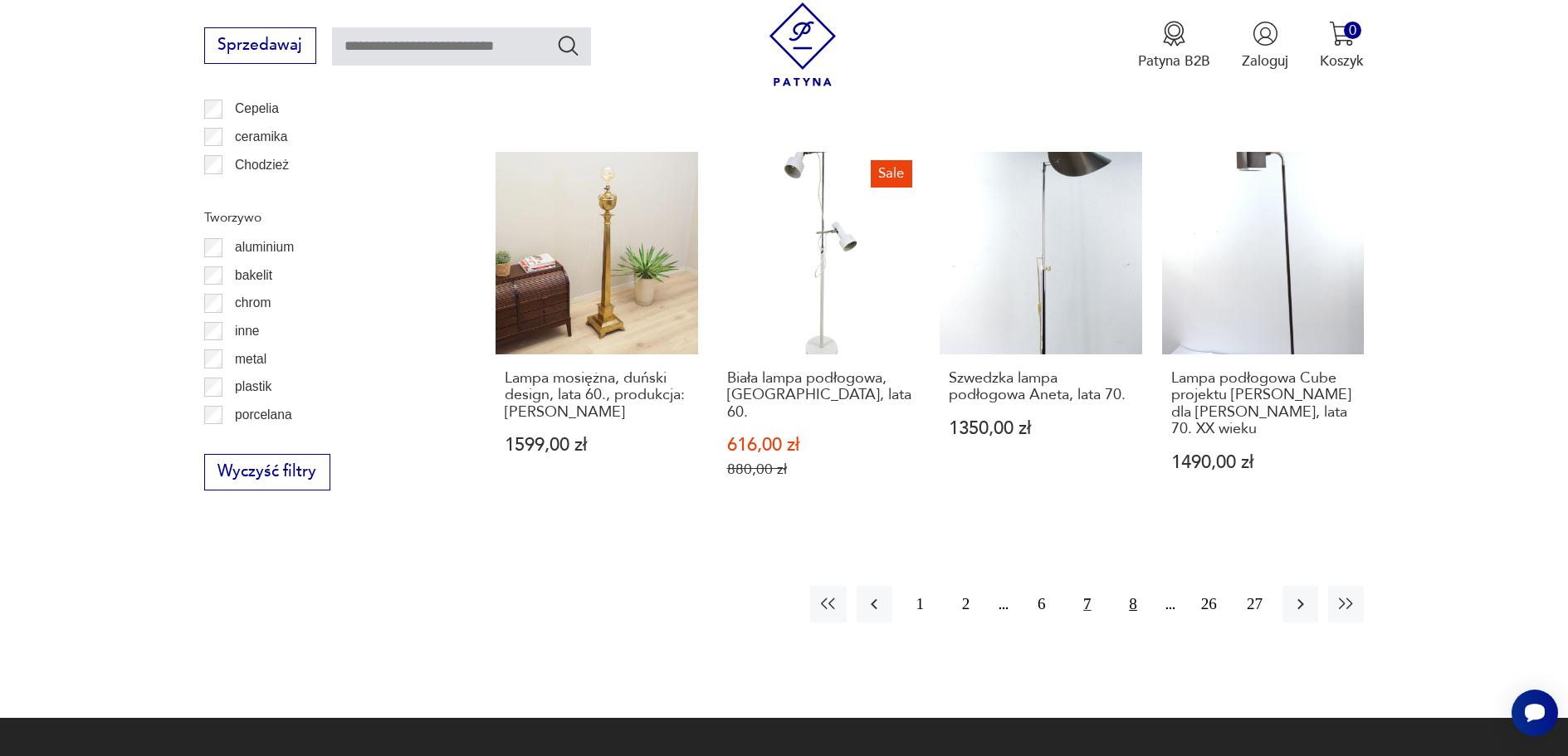
click at [1136, 613] on button "8" at bounding box center [1133, 604] width 35 height 35
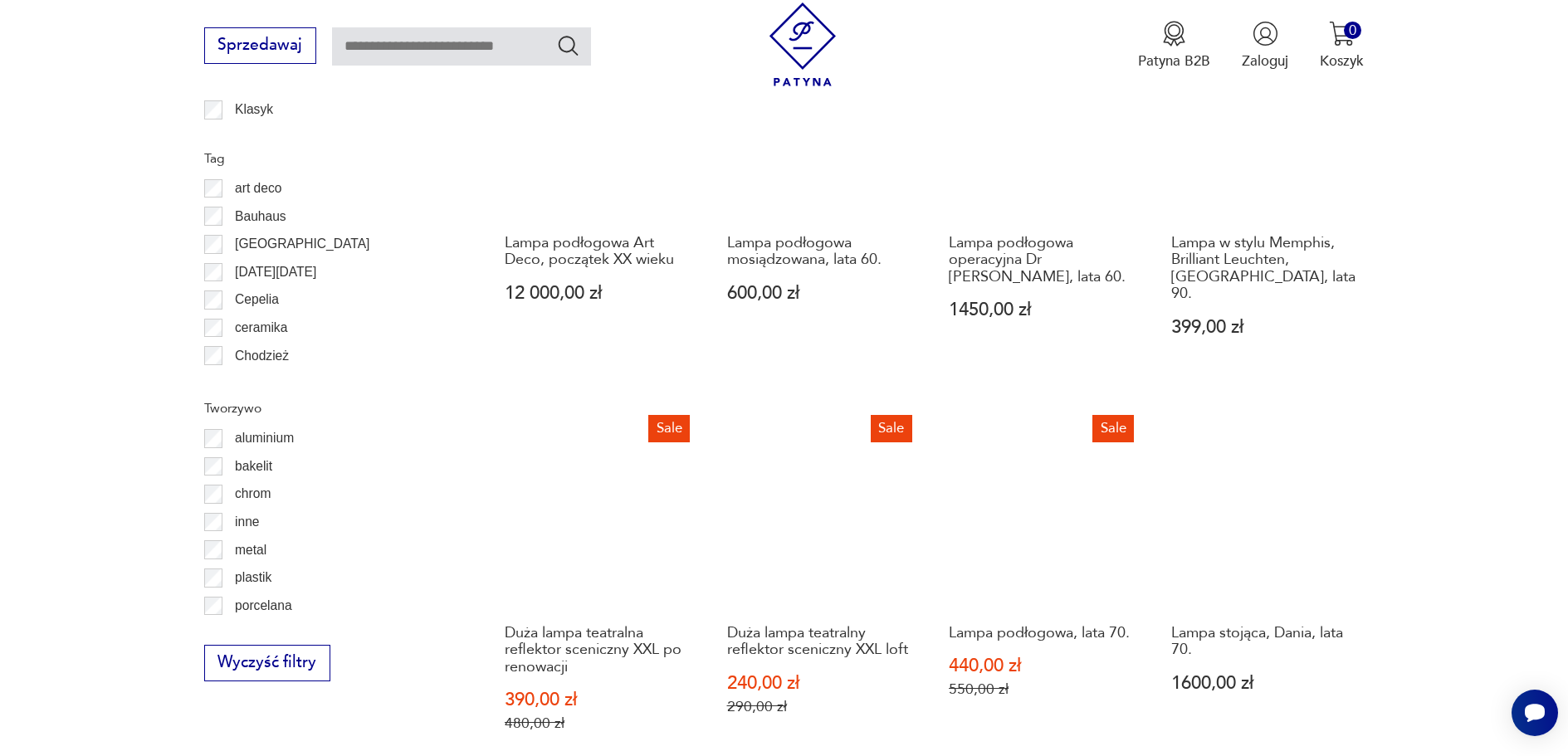
scroll to position [1571, 0]
